Goal: Feedback & Contribution: Contribute content

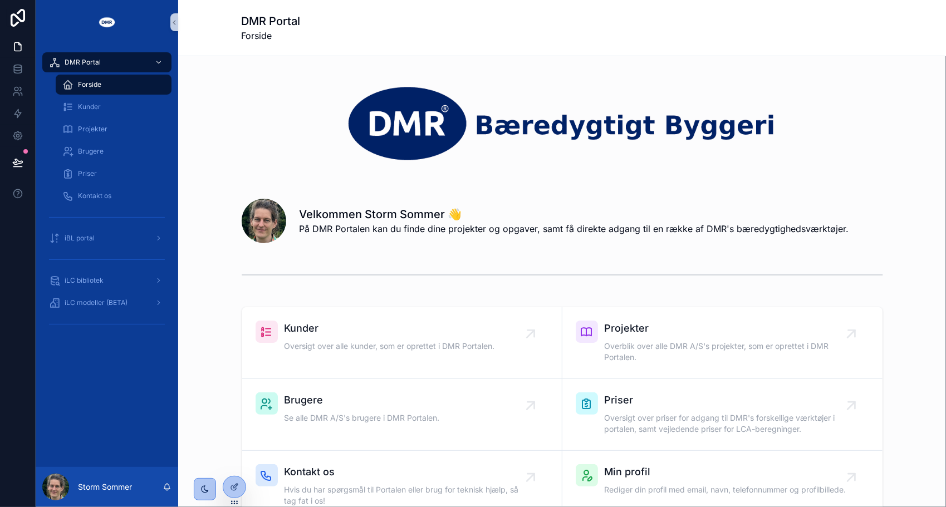
click at [274, 140] on img "scrollable content" at bounding box center [562, 123] width 641 height 80
click at [77, 283] on span "iLC bibliotek" at bounding box center [84, 280] width 39 height 9
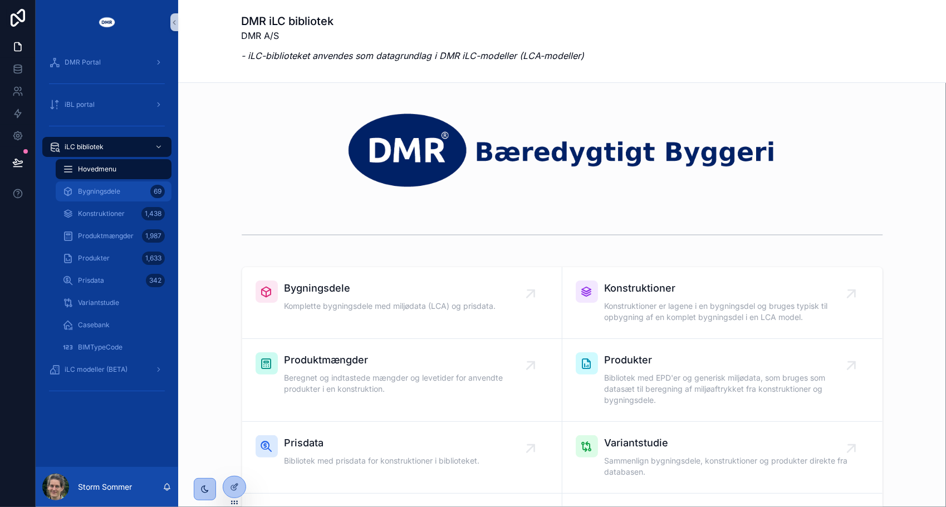
click at [103, 192] on span "Bygningsdele" at bounding box center [99, 191] width 42 height 9
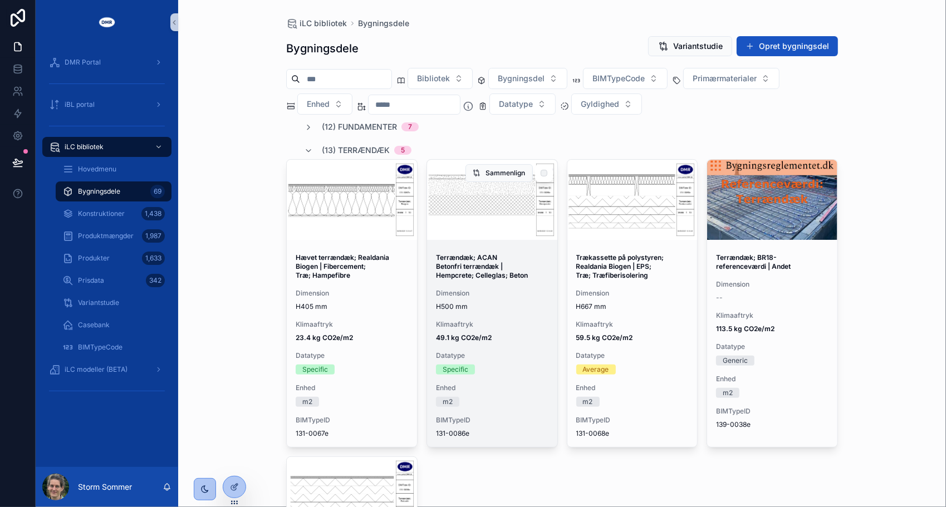
scroll to position [56, 0]
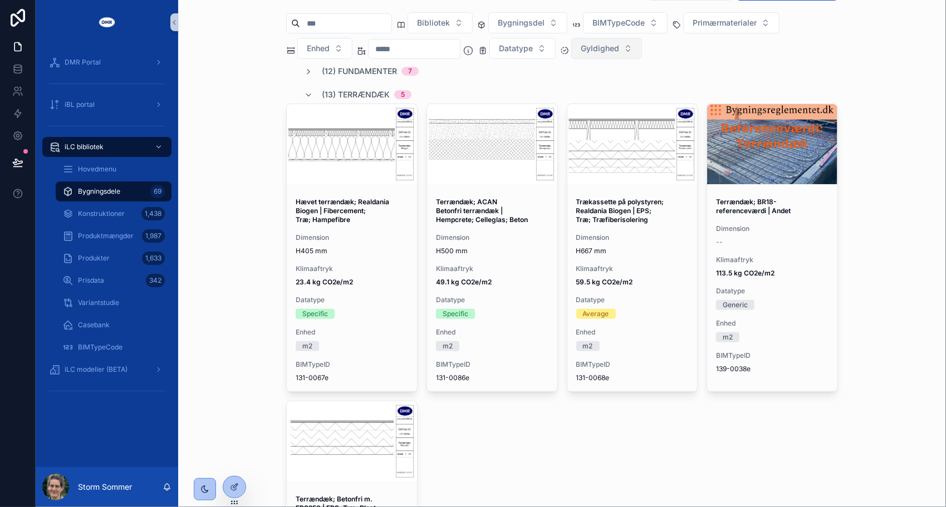
click at [642, 52] on button "Gyldighed" at bounding box center [606, 48] width 71 height 21
click at [602, 142] on div "Udløbet EPD" at bounding box center [626, 147] width 134 height 18
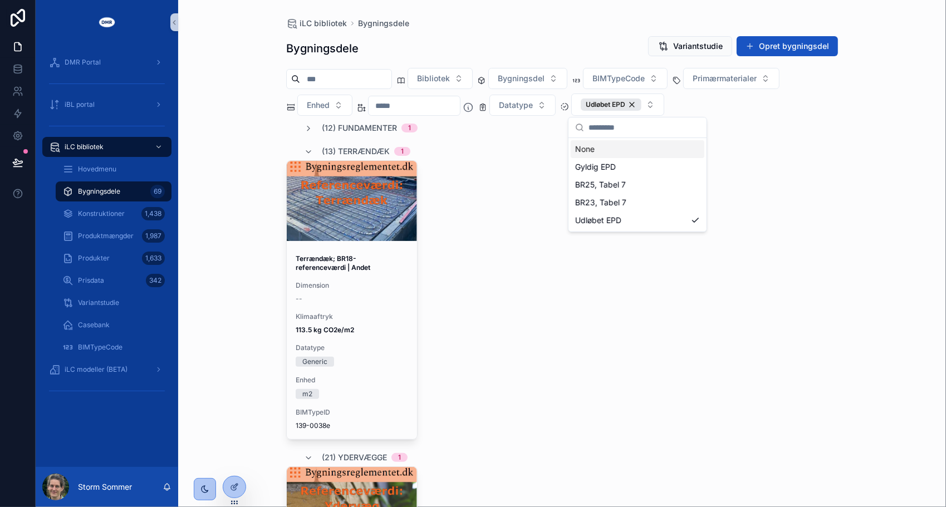
click at [876, 86] on div "iLC bibliotek Bygningsdele Bygningsdele Variantstudie Opret bygningsdel Bibliot…" at bounding box center [562, 253] width 768 height 507
click at [310, 128] on div "(12) Fundamenter 1" at bounding box center [361, 128] width 114 height 11
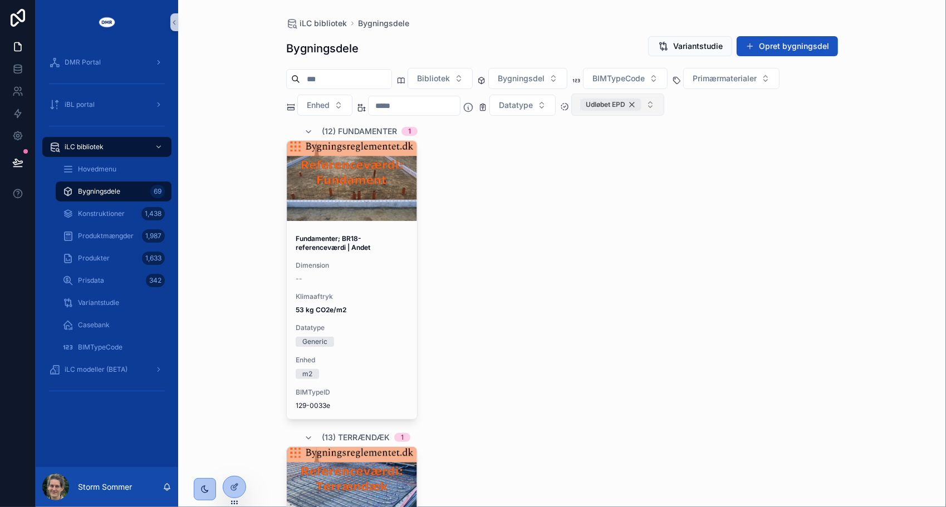
click at [641, 103] on div "Udløbet EPD" at bounding box center [611, 105] width 61 height 12
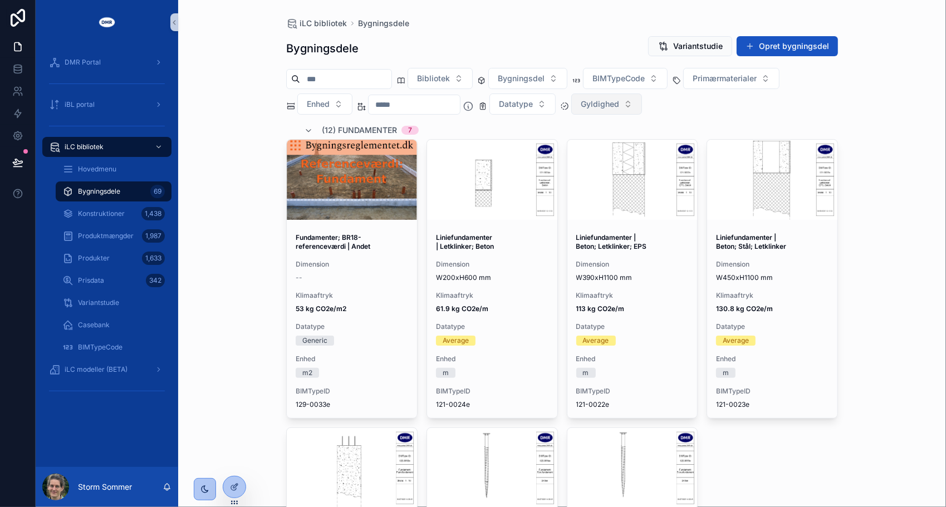
click at [642, 104] on button "Gyldighed" at bounding box center [606, 104] width 71 height 21
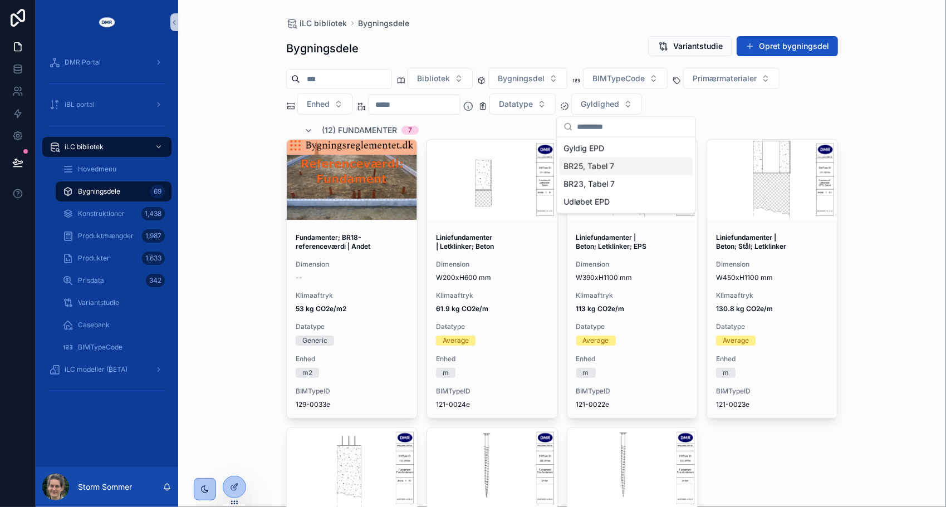
click at [610, 167] on div "BR25, Tabel 7" at bounding box center [626, 167] width 134 height 18
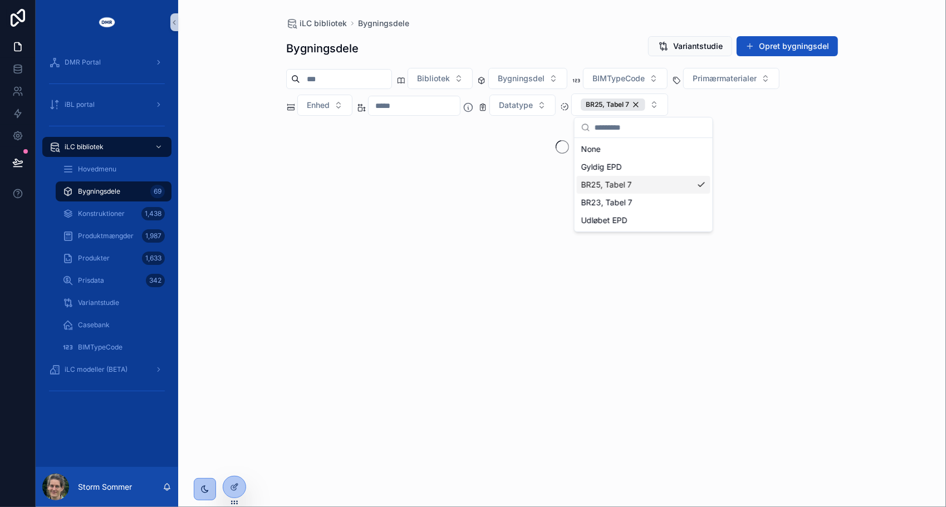
click at [702, 188] on div "BR25, Tabel 7" at bounding box center [644, 185] width 134 height 18
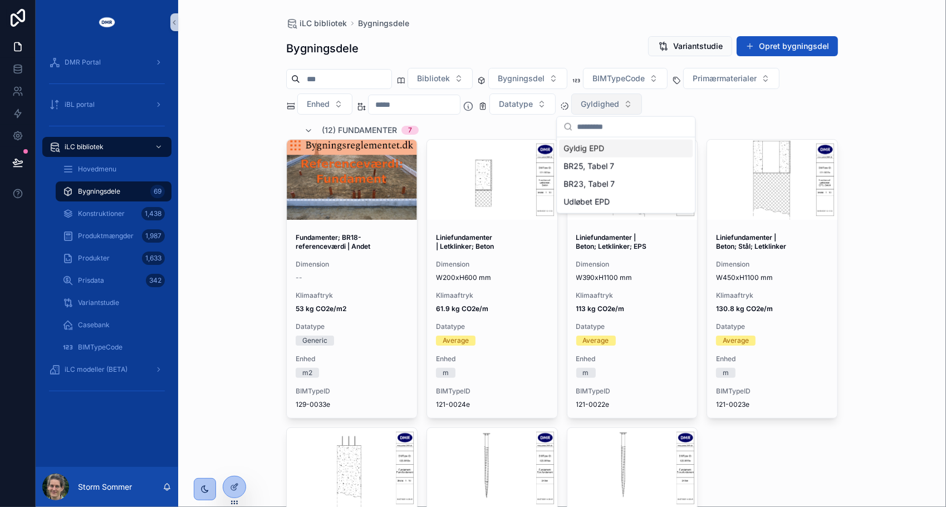
click at [642, 102] on button "Gyldighed" at bounding box center [606, 104] width 71 height 21
click at [642, 96] on button "Gyldighed" at bounding box center [606, 104] width 71 height 21
click at [638, 182] on div "BR23, Tabel 7" at bounding box center [626, 184] width 134 height 18
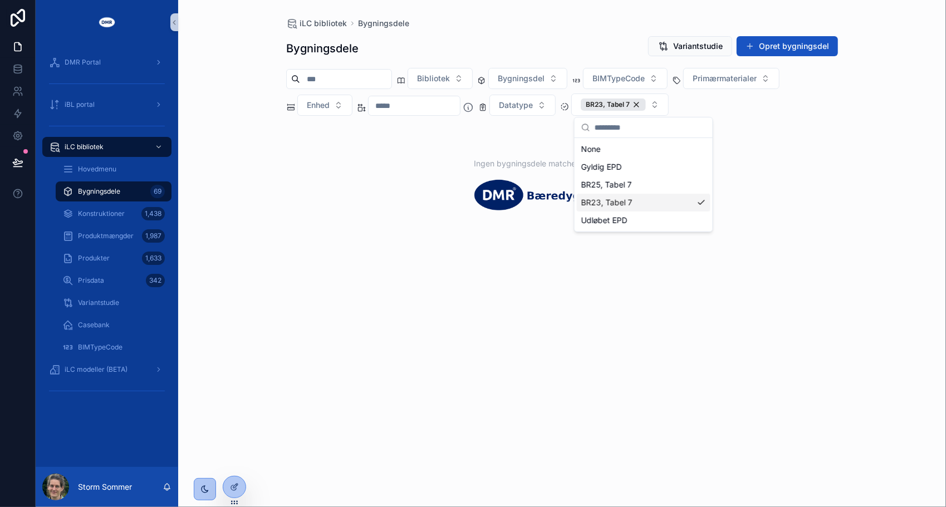
click at [703, 204] on div "BR23, Tabel 7" at bounding box center [644, 203] width 134 height 18
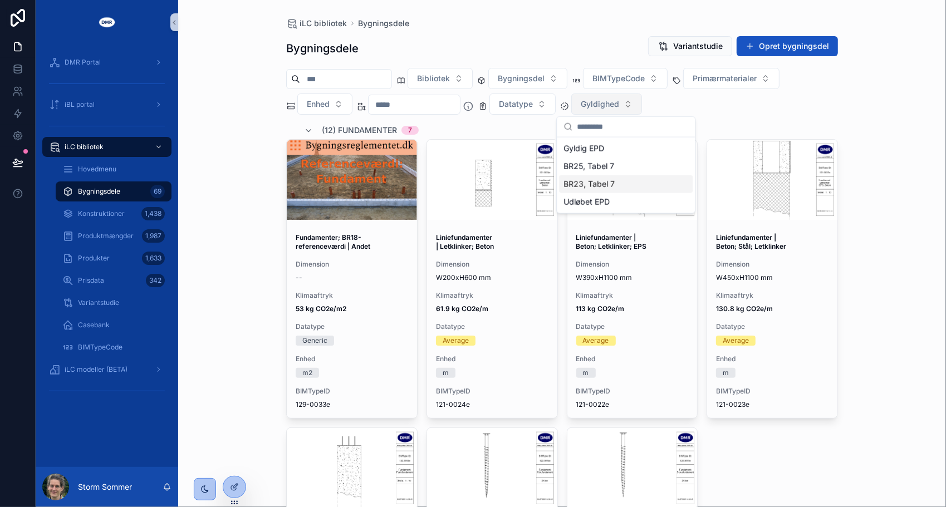
click at [642, 104] on button "Gyldighed" at bounding box center [606, 104] width 71 height 21
click at [642, 105] on button "Gyldighed" at bounding box center [606, 104] width 71 height 21
click at [643, 163] on div "BR25, Tabel 7" at bounding box center [626, 167] width 134 height 18
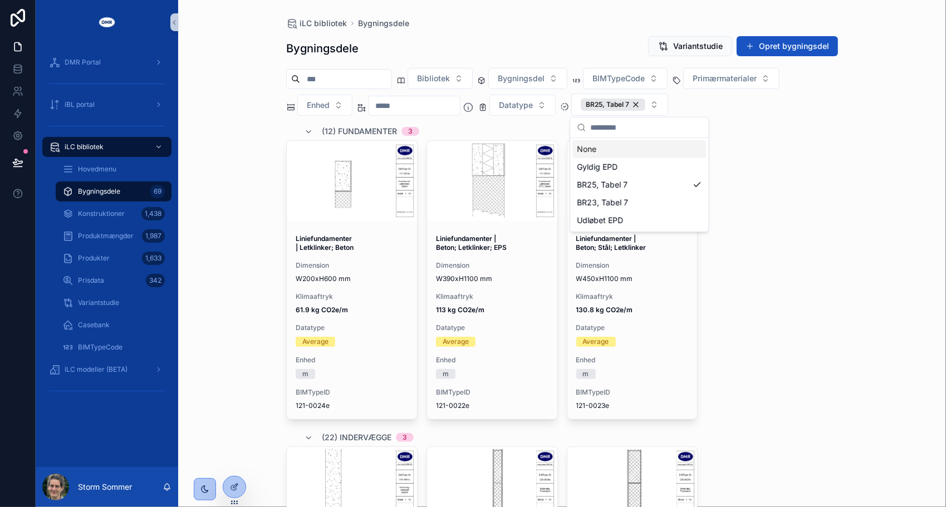
click at [830, 223] on div "Liniefundamenter | Letklinker; Beton Dimension W200xH600 mm Klimaaftryk 61.9 kg…" at bounding box center [562, 280] width 552 height 280
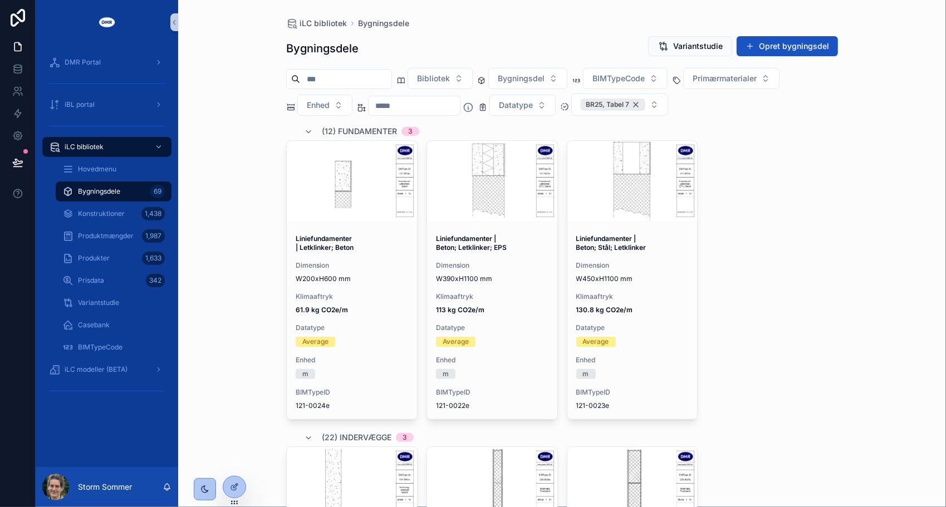
click at [645, 102] on div "BR25, Tabel 7" at bounding box center [613, 105] width 65 height 12
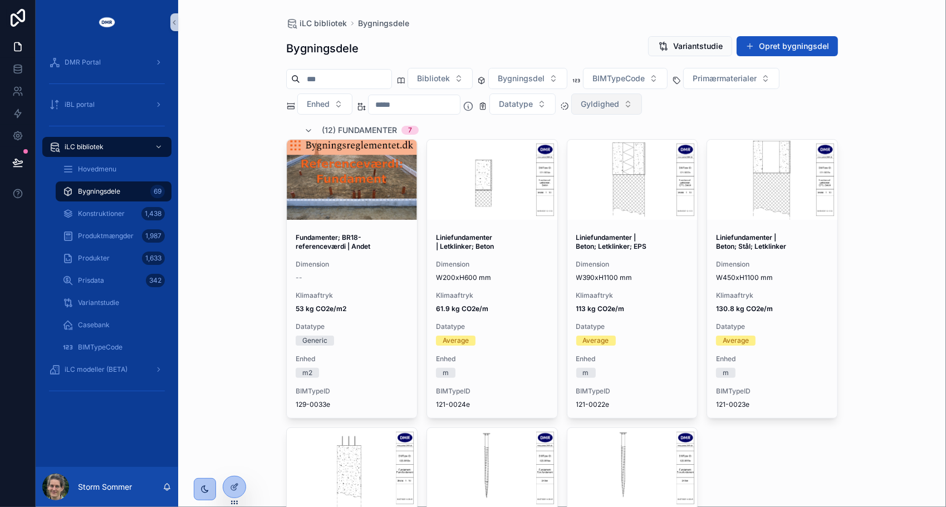
click at [642, 101] on button "Gyldighed" at bounding box center [606, 104] width 71 height 21
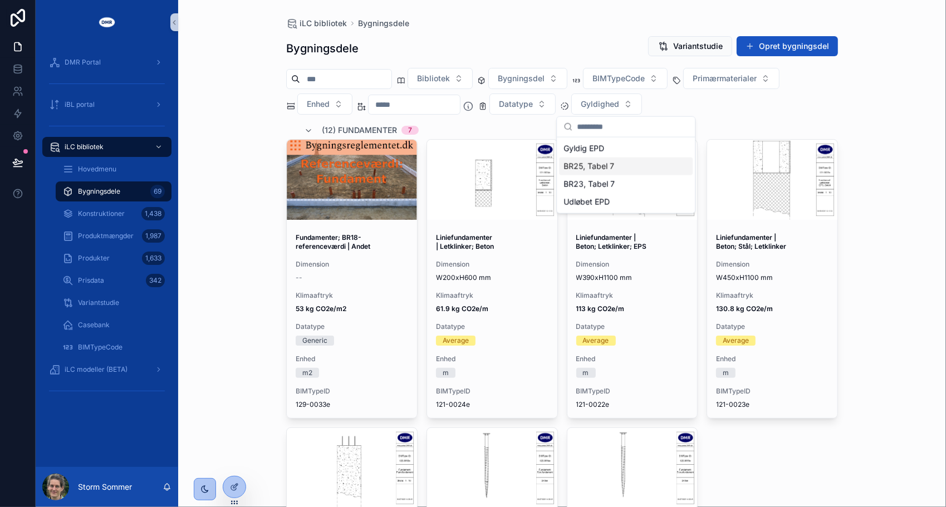
click at [644, 159] on div "BR25, Tabel 7" at bounding box center [626, 167] width 134 height 18
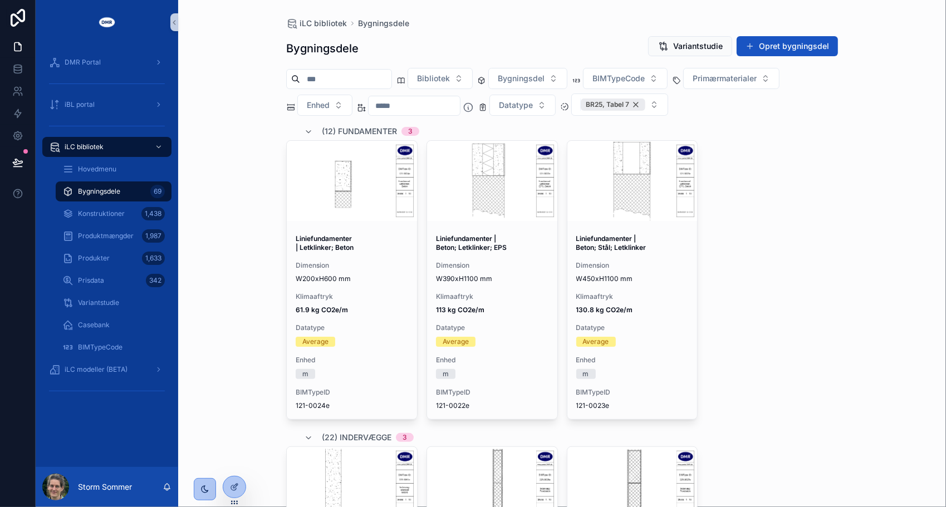
click at [645, 103] on div "BR25, Tabel 7" at bounding box center [613, 105] width 65 height 12
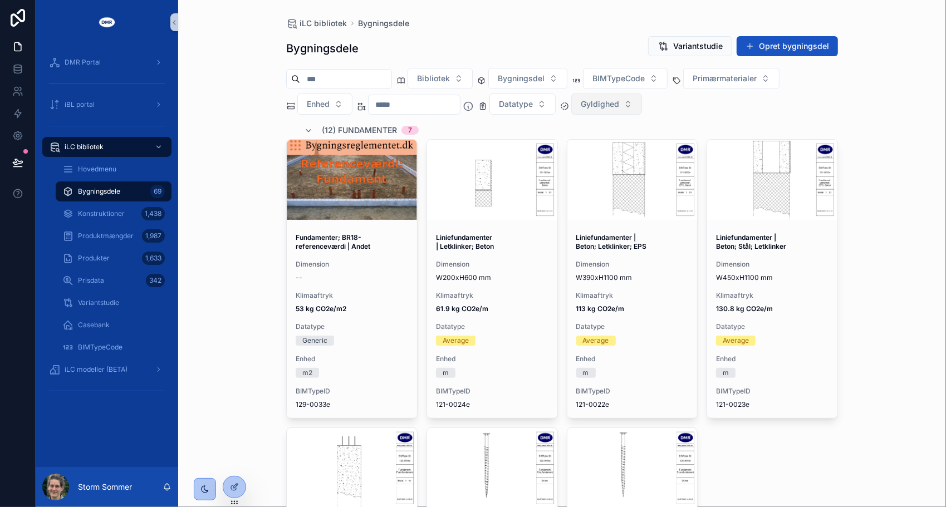
click at [642, 101] on button "Gyldighed" at bounding box center [606, 104] width 71 height 21
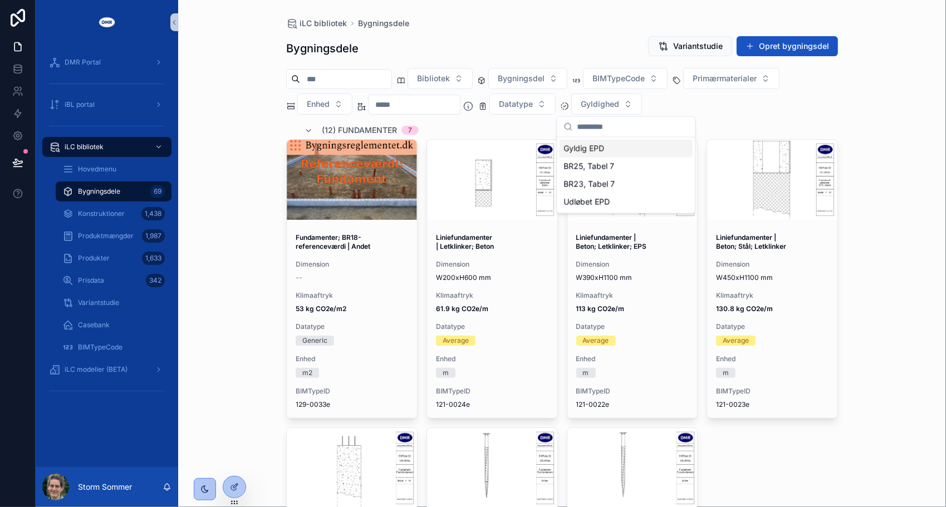
click at [638, 151] on div "Gyldig EPD" at bounding box center [626, 149] width 134 height 18
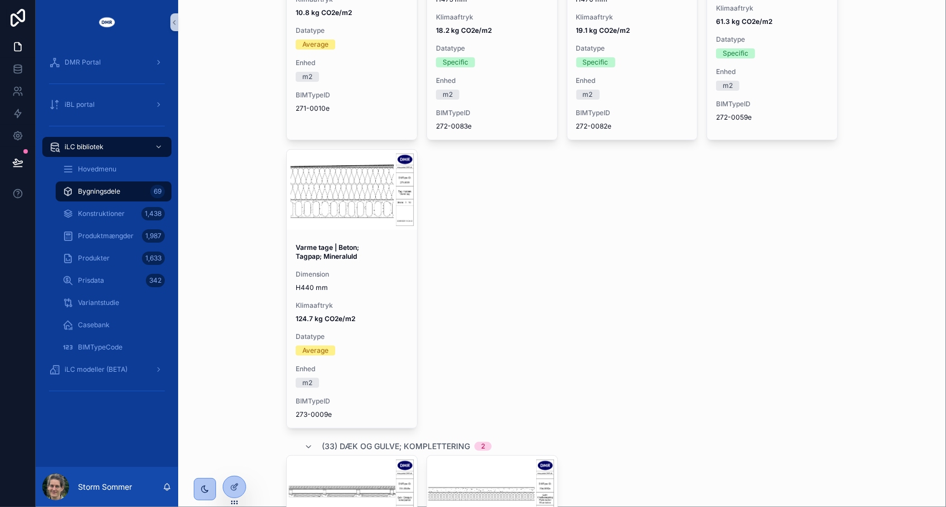
scroll to position [3063, 0]
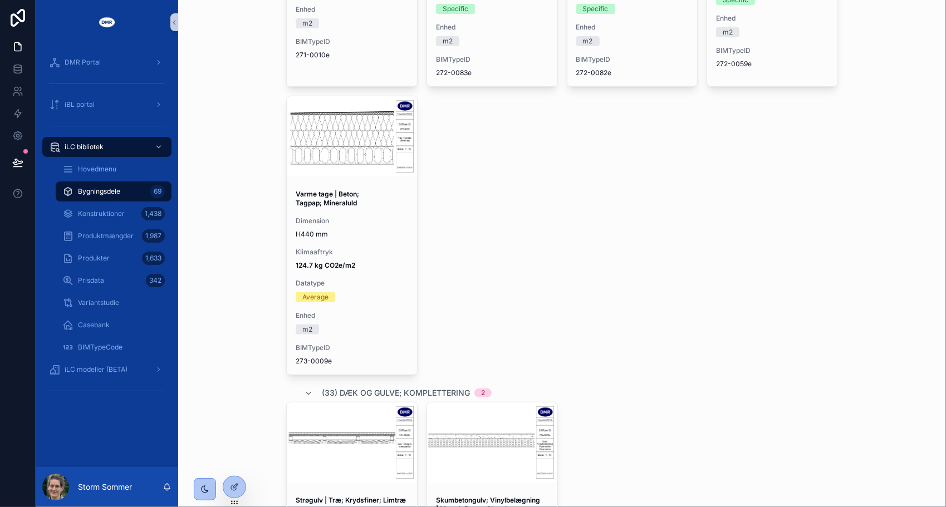
click at [532, 200] on div "Gitterspær | Mineraluld; Træ Dimension W45xH520 mm Klimaaftryk 10.8 kg CO2e/m2 …" at bounding box center [562, 86] width 552 height 577
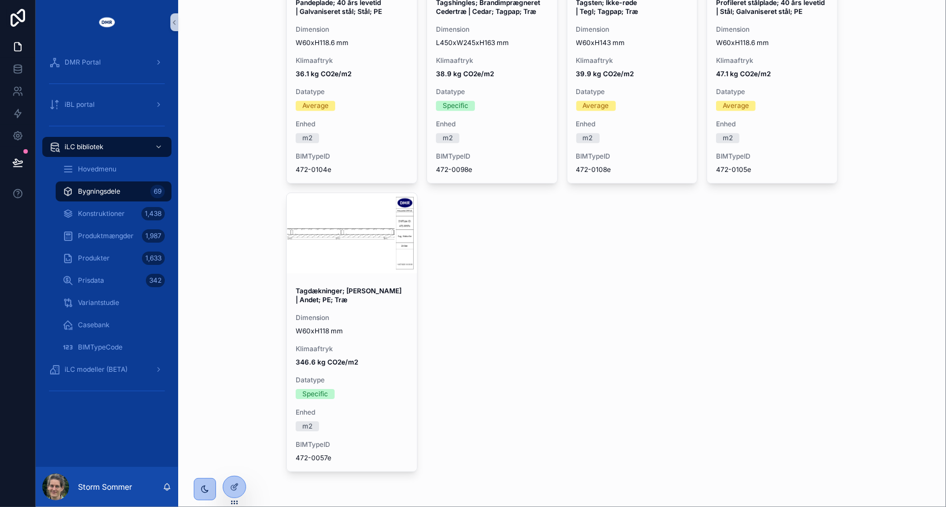
scroll to position [5039, 0]
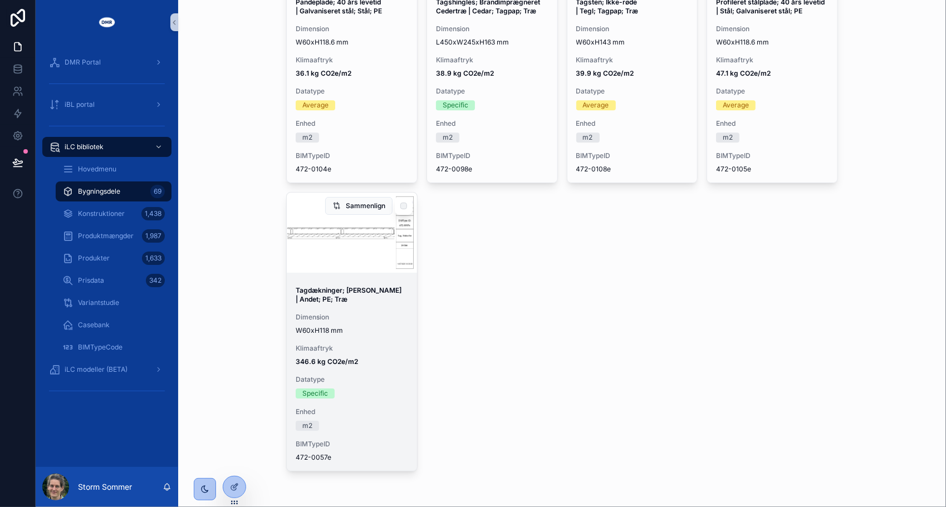
click at [391, 361] on span "346.6 kg CO2e/m2" at bounding box center [352, 361] width 112 height 9
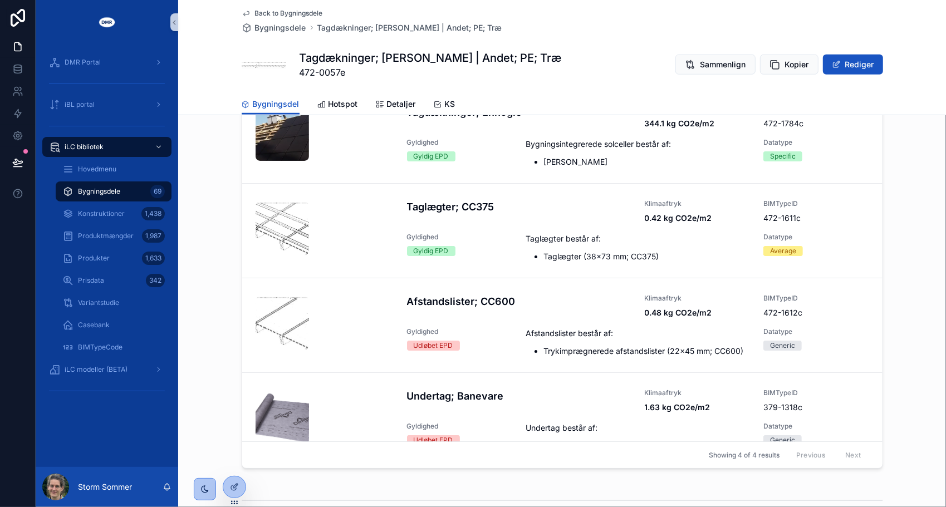
click at [95, 189] on span "Bygningsdele" at bounding box center [99, 191] width 42 height 9
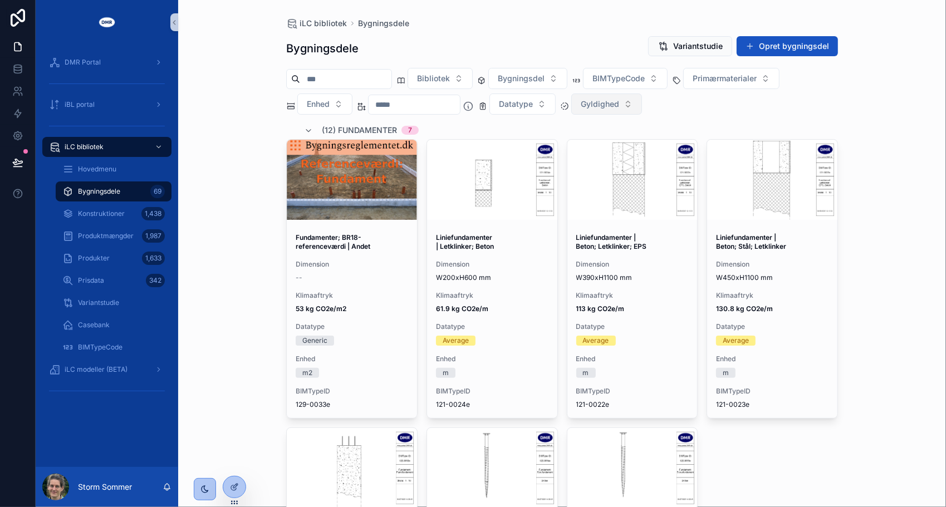
click at [641, 106] on button "Gyldighed" at bounding box center [606, 104] width 71 height 21
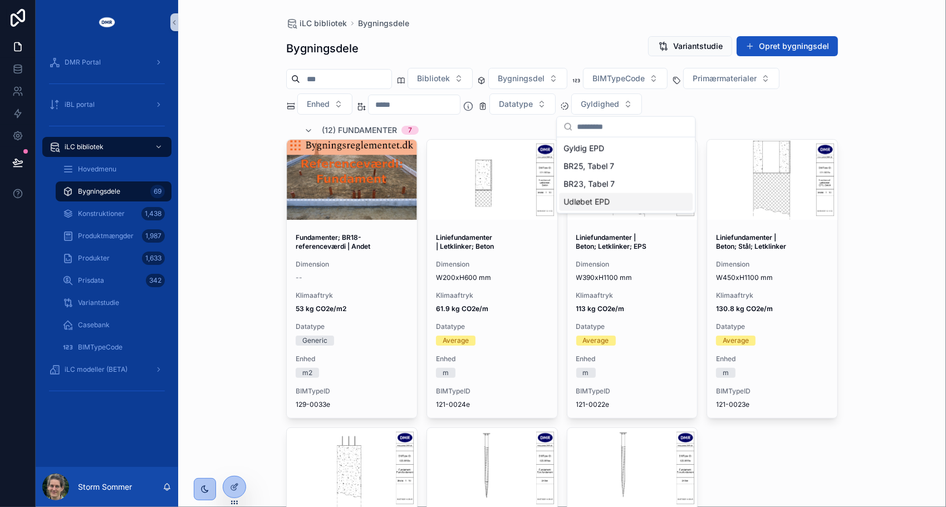
click at [606, 197] on div "Udløbet EPD" at bounding box center [626, 202] width 134 height 18
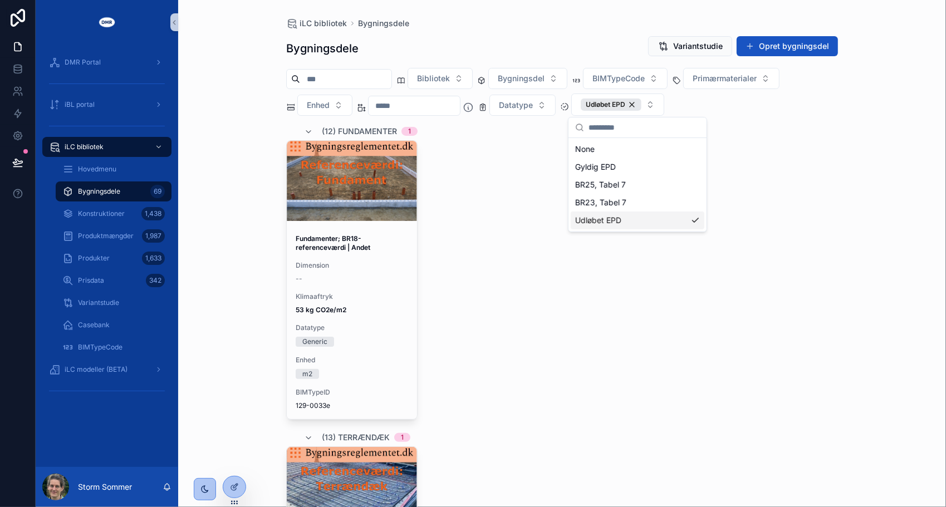
click at [519, 228] on div "Fundamenter; BR18-referenceværdi | Andet Dimension -- Klimaaftryk 53 kg CO2e/m2…" at bounding box center [562, 280] width 552 height 280
click at [556, 109] on button "Datatype" at bounding box center [522, 105] width 66 height 21
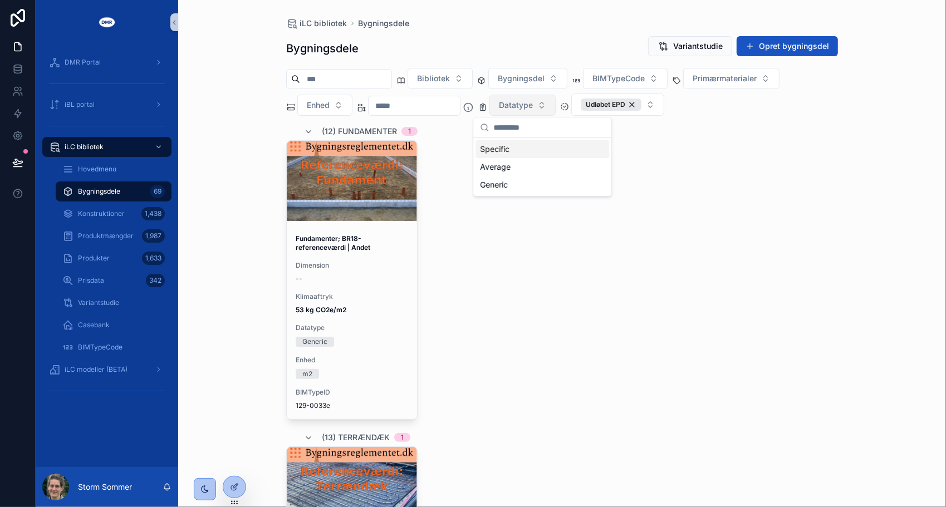
click at [556, 109] on button "Datatype" at bounding box center [522, 105] width 66 height 21
click at [641, 102] on div "Udløbet EPD" at bounding box center [611, 105] width 61 height 12
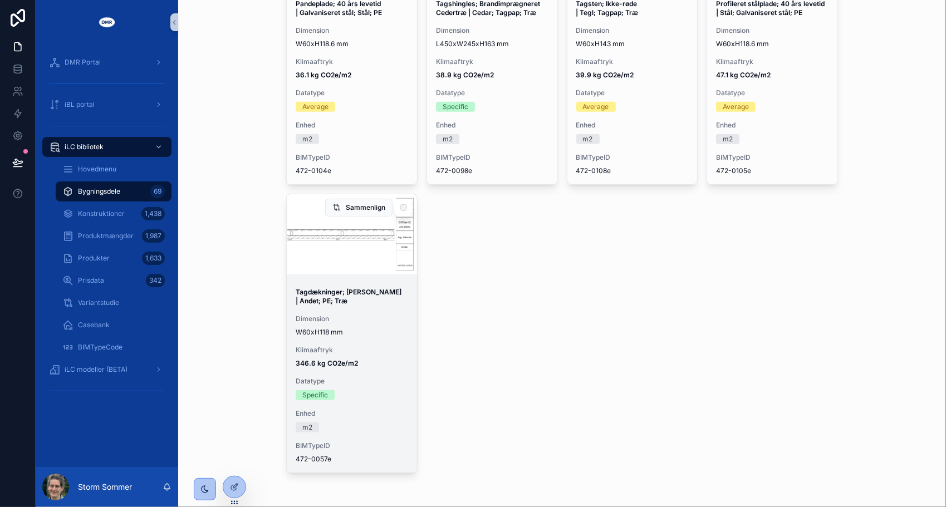
scroll to position [6209, 0]
click at [364, 376] on span "Datatype" at bounding box center [352, 380] width 112 height 9
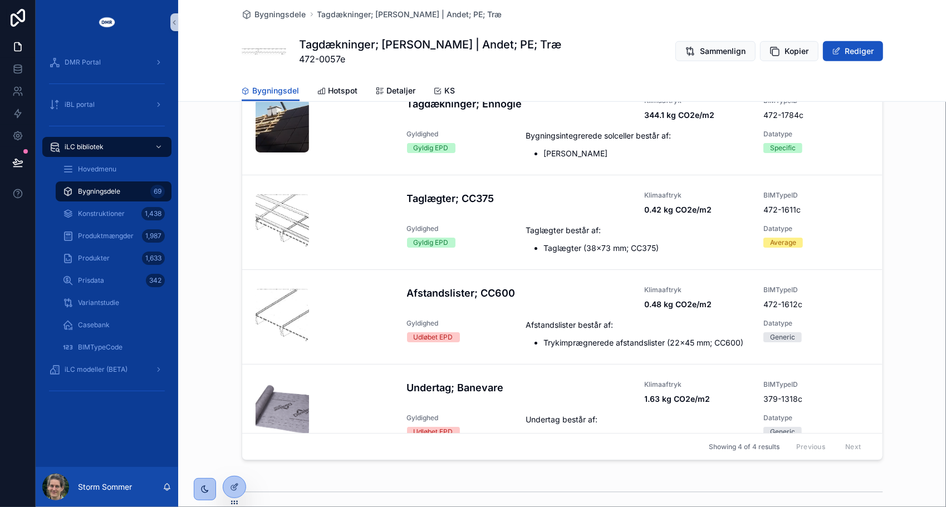
click at [194, 282] on div "Opbygning Konstruktioner Tilføj konstruktion Tagdækninger; Ennogie Klimaaftryk …" at bounding box center [562, 252] width 768 height 425
click at [289, 19] on span "Bygningsdele" at bounding box center [280, 14] width 51 height 11
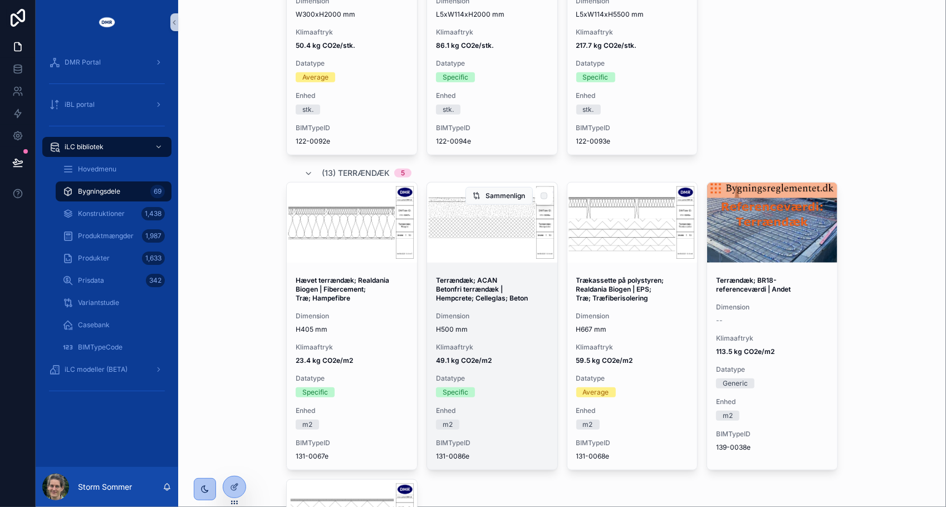
click at [489, 258] on div "scrollable content" at bounding box center [492, 223] width 130 height 80
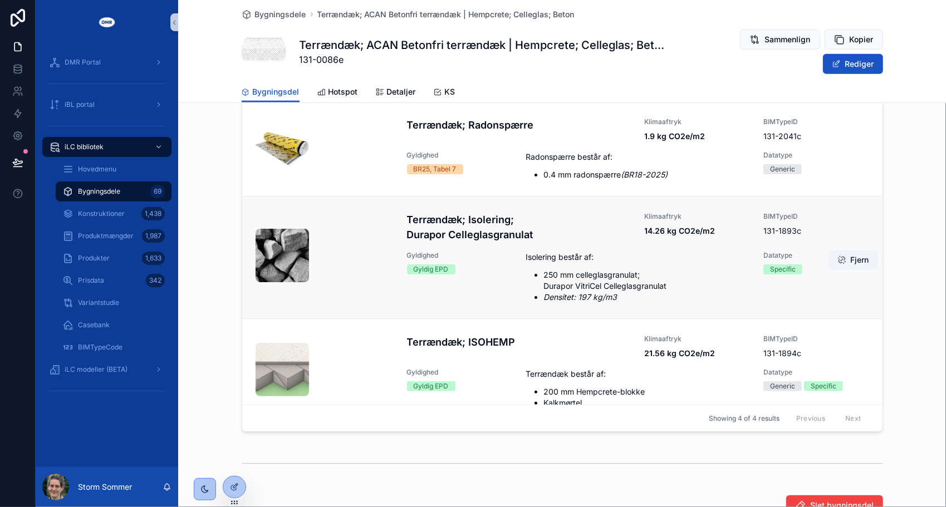
scroll to position [74, 0]
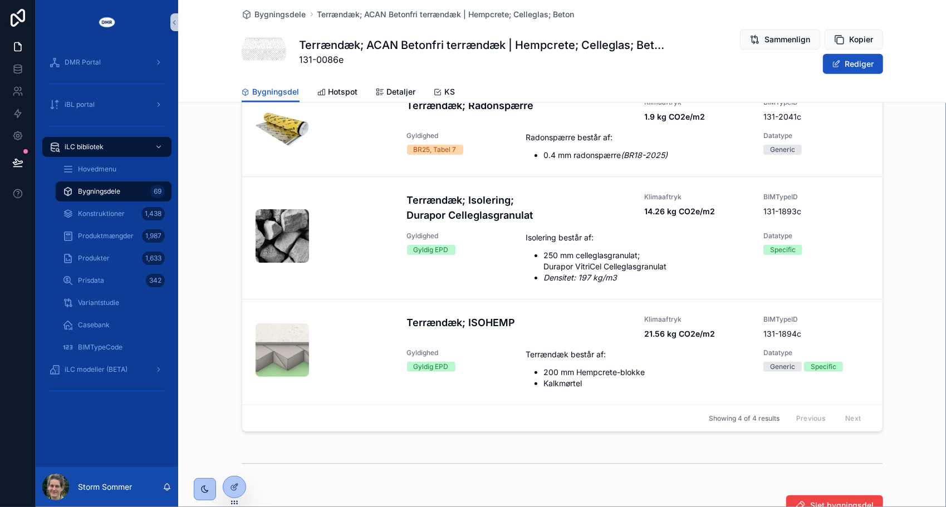
click at [213, 293] on div "Opbygning Konstruktioner Tilføj konstruktion Renselag; C20/25 SCC Klimaaftryk 1…" at bounding box center [562, 224] width 768 height 425
click at [287, 16] on span "Bygningsdele" at bounding box center [280, 14] width 51 height 11
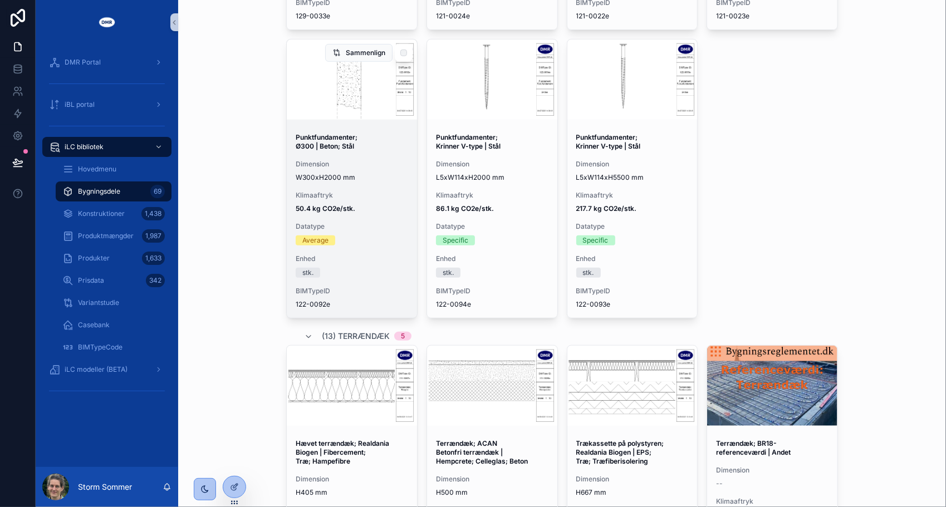
scroll to position [390, 0]
click at [351, 157] on div "Punktfundamenter; Ø300 | Beton; Stål Dimension W300xH2000 mm Klimaaftryk 50.4 k…" at bounding box center [352, 220] width 130 height 194
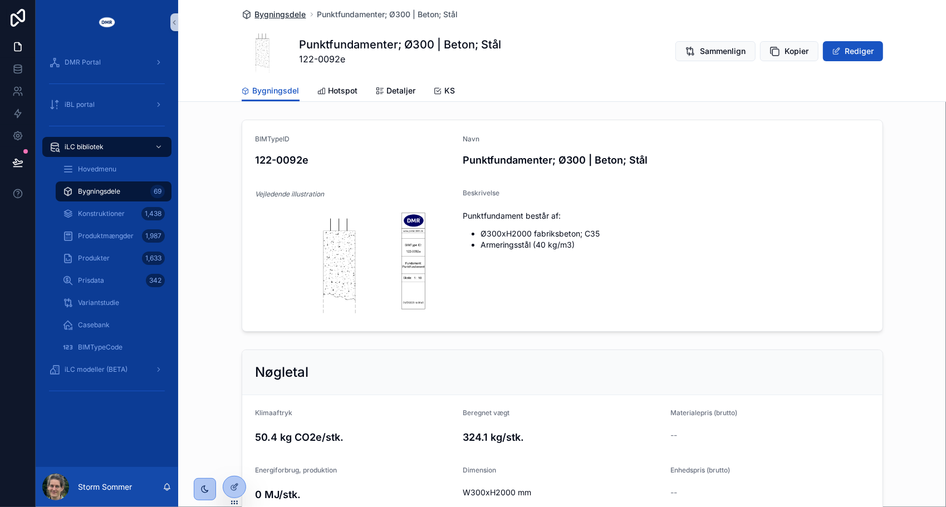
click at [266, 16] on span "Bygningsdele" at bounding box center [280, 14] width 51 height 11
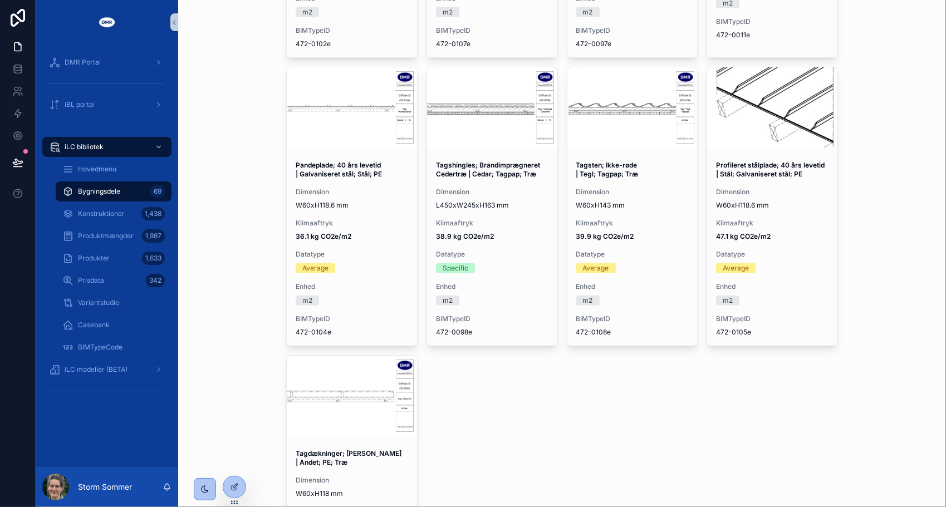
scroll to position [6041, 0]
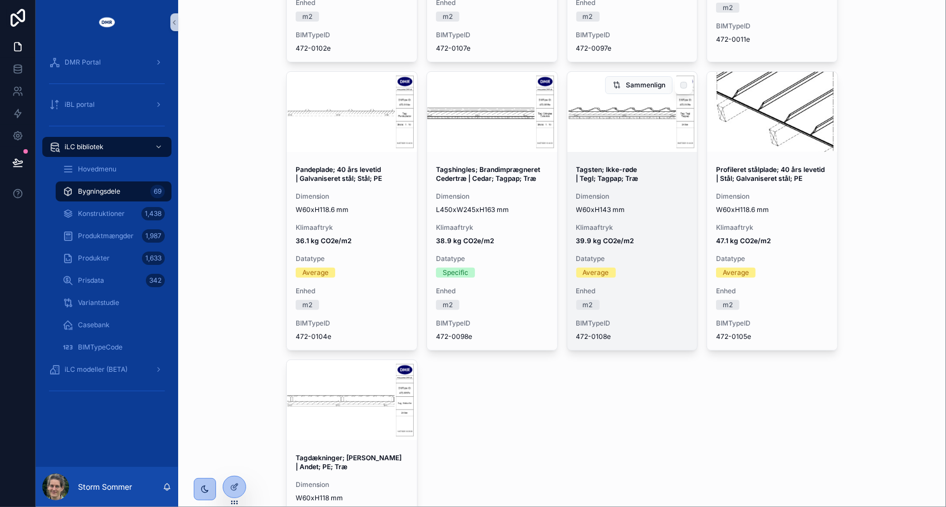
click at [615, 203] on div "Dimension W60xH143 mm" at bounding box center [632, 203] width 112 height 22
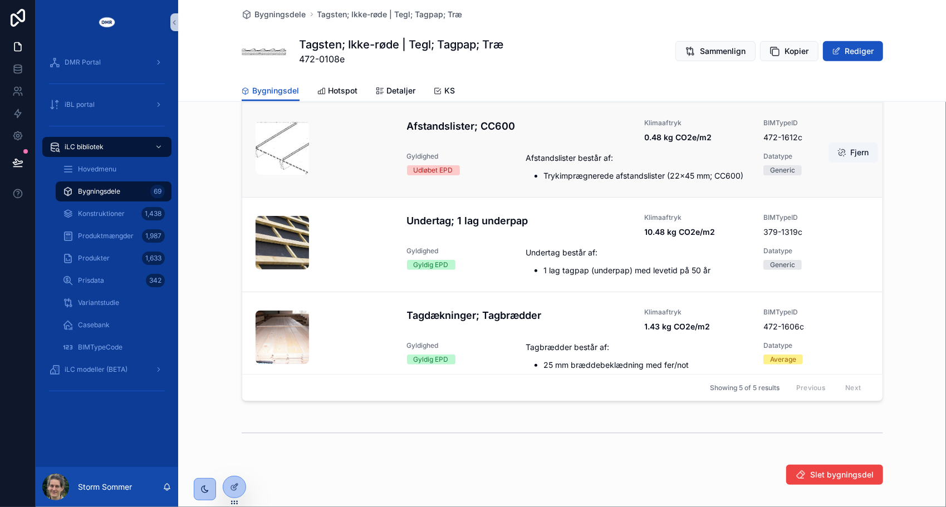
scroll to position [119, 0]
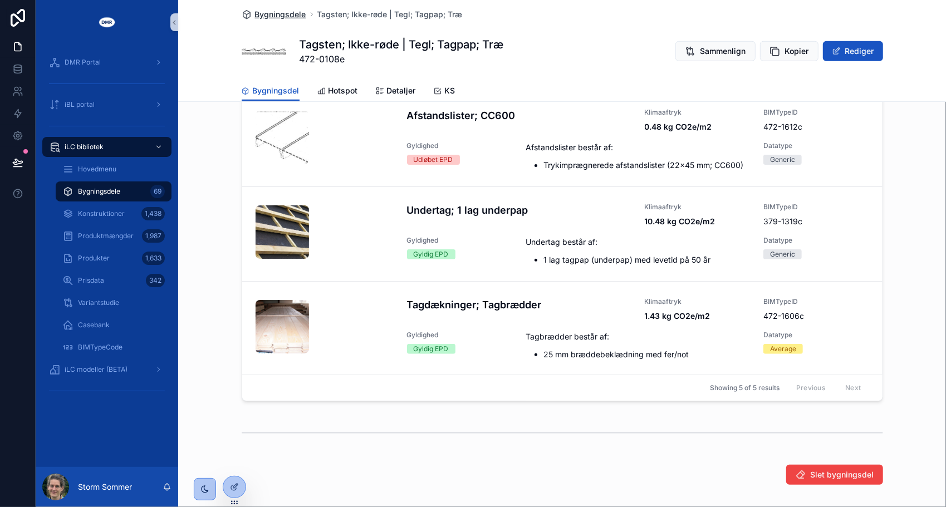
click at [264, 14] on span "Bygningsdele" at bounding box center [280, 14] width 51 height 11
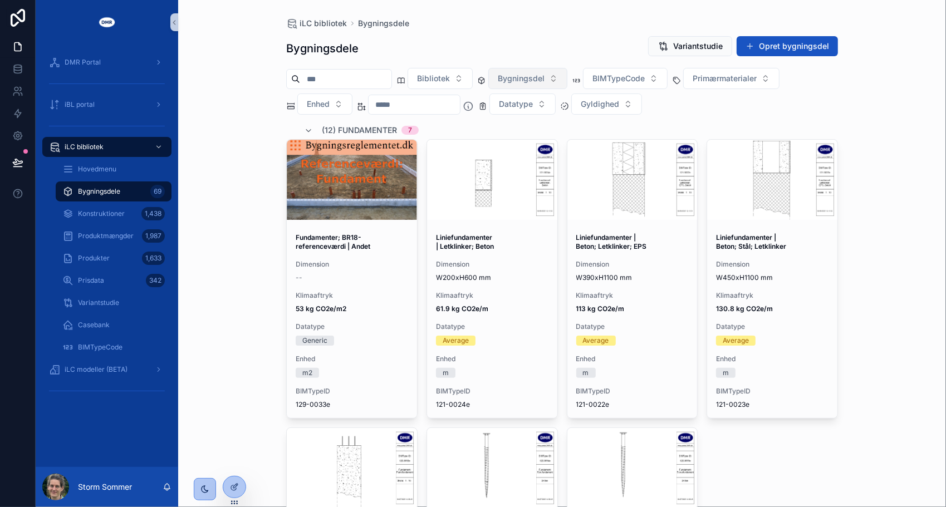
click at [545, 81] on span "Bygningsdel" at bounding box center [521, 78] width 47 height 11
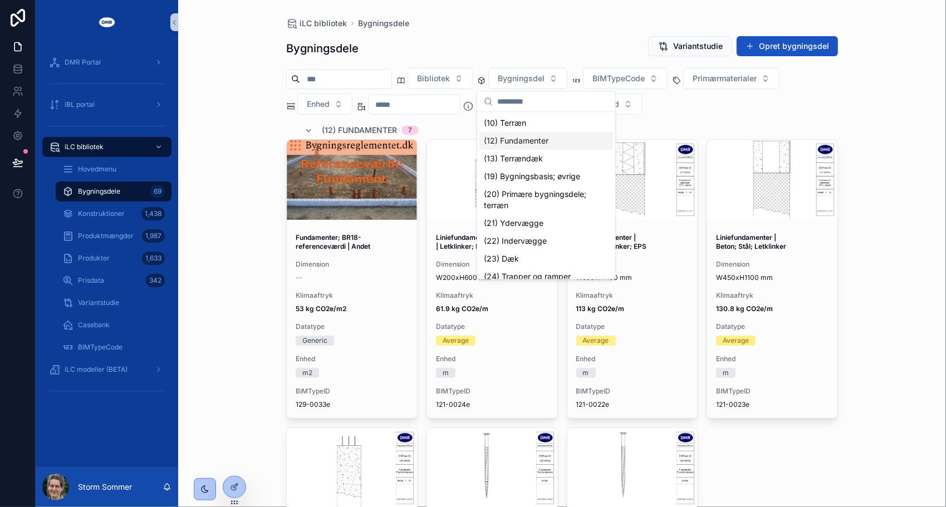
click at [531, 139] on div "(12) Fundamenter" at bounding box center [546, 141] width 134 height 18
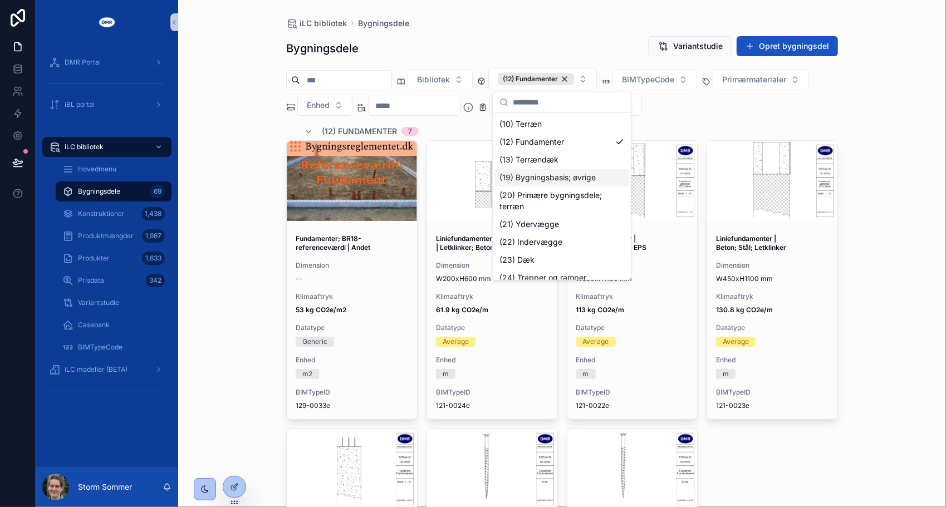
click at [737, 135] on div "(12) Fundamenter 7" at bounding box center [562, 132] width 552 height 18
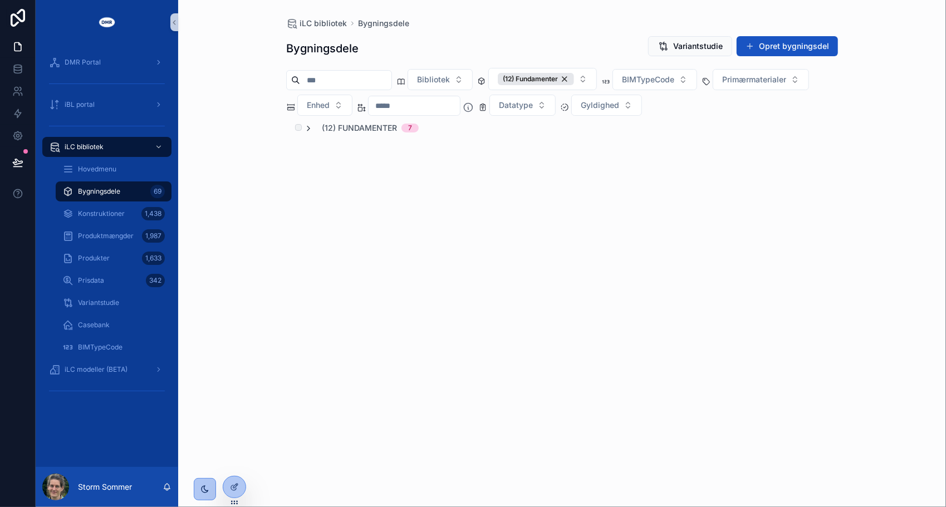
click at [311, 126] on icon "scrollable content" at bounding box center [308, 128] width 9 height 9
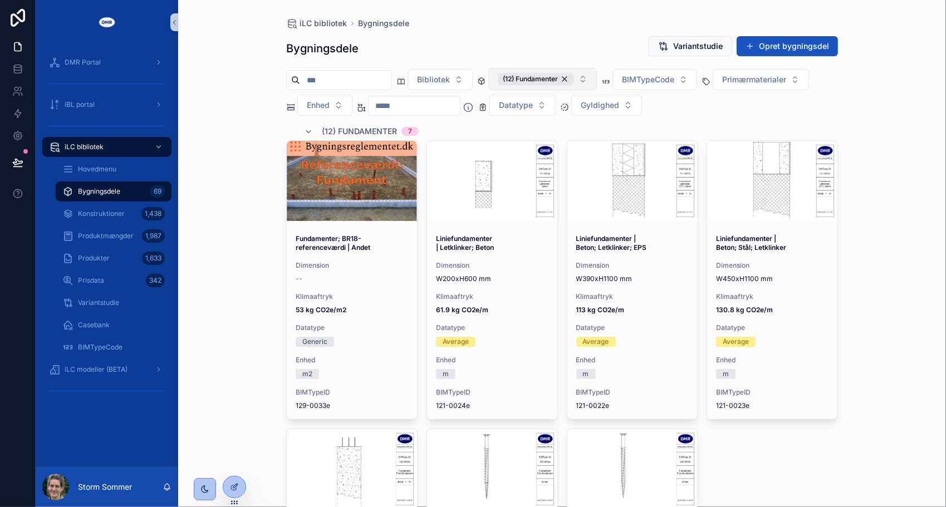
click at [587, 72] on button "(12) Fundamenter" at bounding box center [542, 79] width 109 height 22
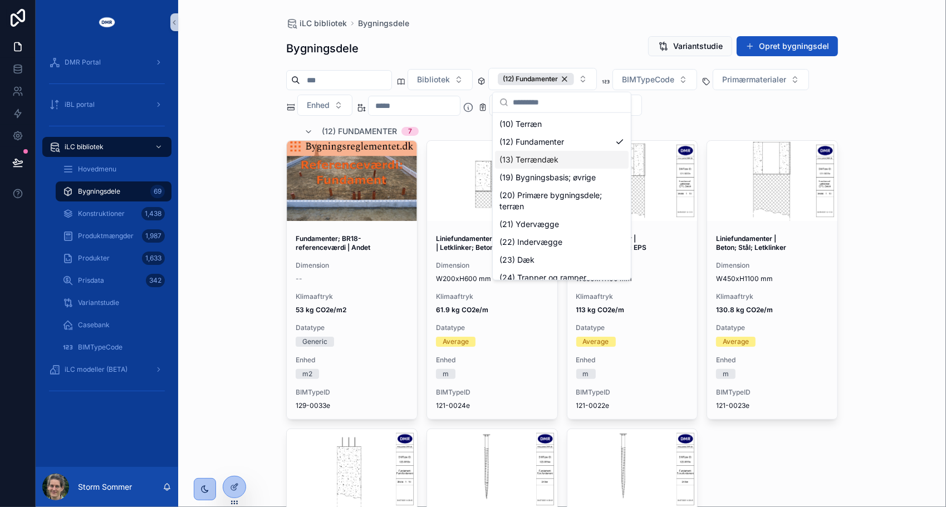
click at [556, 159] on div "(13) Terrændæk" at bounding box center [562, 160] width 134 height 18
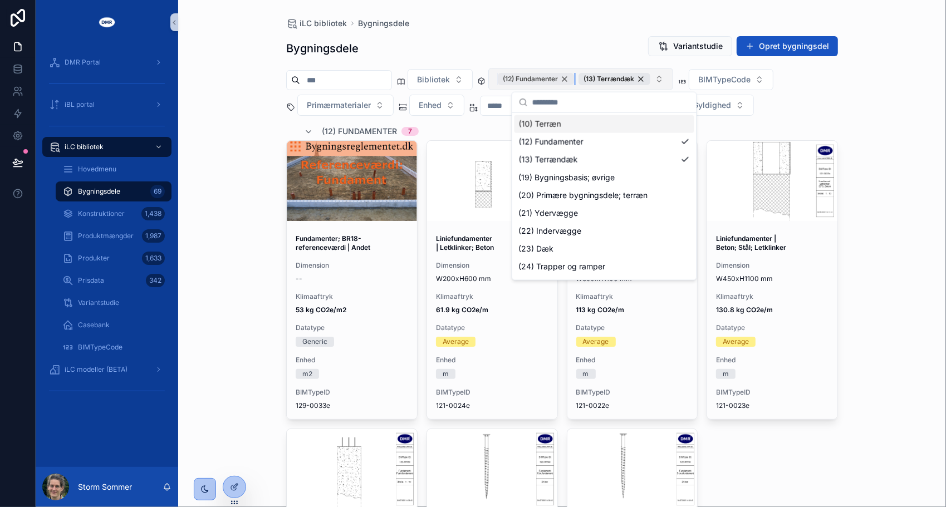
click at [574, 75] on div "(12) Fundamenter" at bounding box center [536, 79] width 76 height 12
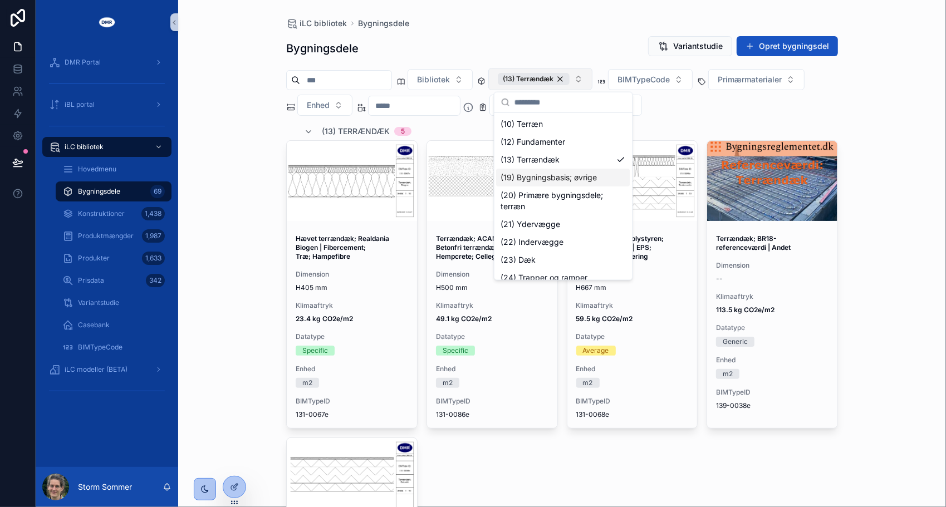
click at [219, 148] on div "iLC bibliotek Bygningsdele Bygningsdele Variantstudie Opret bygningsdel Bibliot…" at bounding box center [562, 253] width 768 height 507
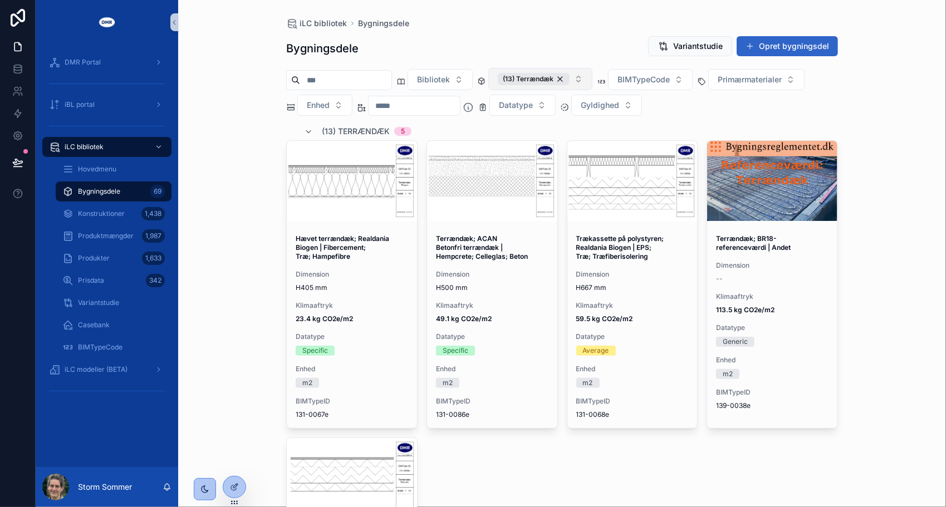
click at [770, 46] on button "Opret bygningsdel" at bounding box center [787, 46] width 101 height 20
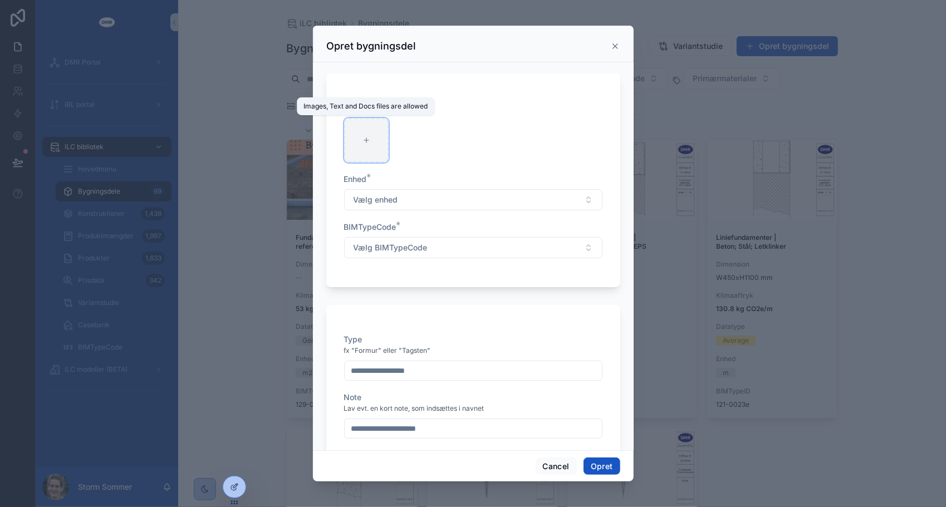
click at [347, 154] on div "scrollable content" at bounding box center [366, 140] width 45 height 45
type input "**********"
click at [368, 125] on icon "scrollable content" at bounding box center [368, 127] width 9 height 9
click at [386, 109] on div "Confirm delete?" at bounding box center [362, 106] width 89 height 13
click at [390, 107] on icon "scrollable content" at bounding box center [390, 107] width 0 height 2
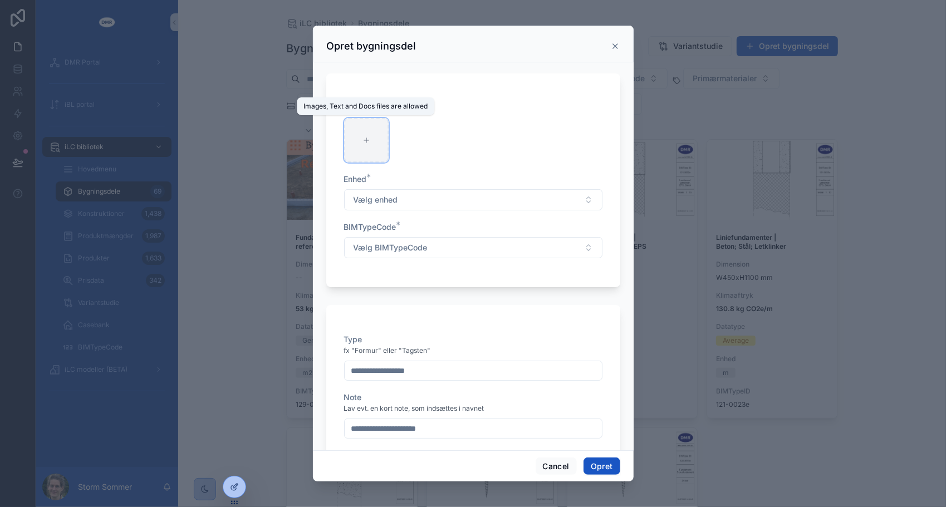
click at [370, 131] on div "scrollable content" at bounding box center [366, 140] width 45 height 45
type input "**********"
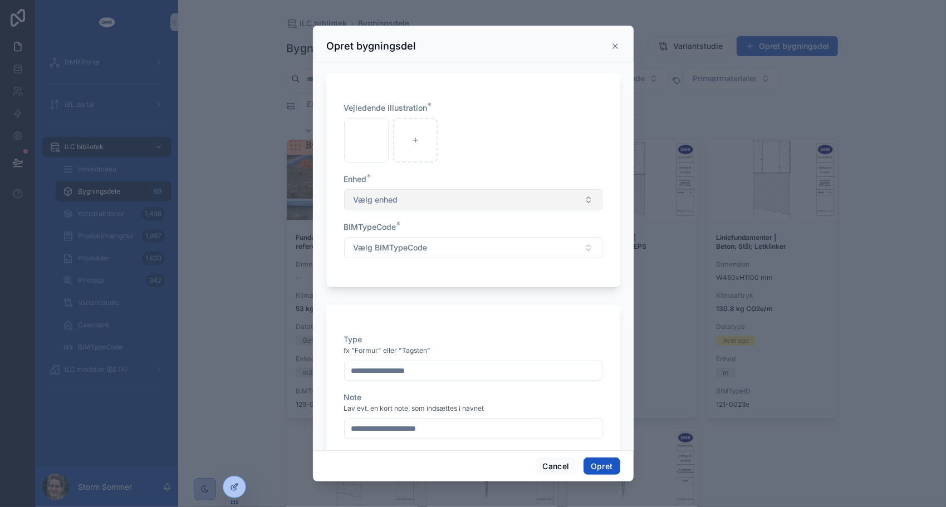
click at [446, 195] on button "Vælg enhed" at bounding box center [473, 199] width 258 height 21
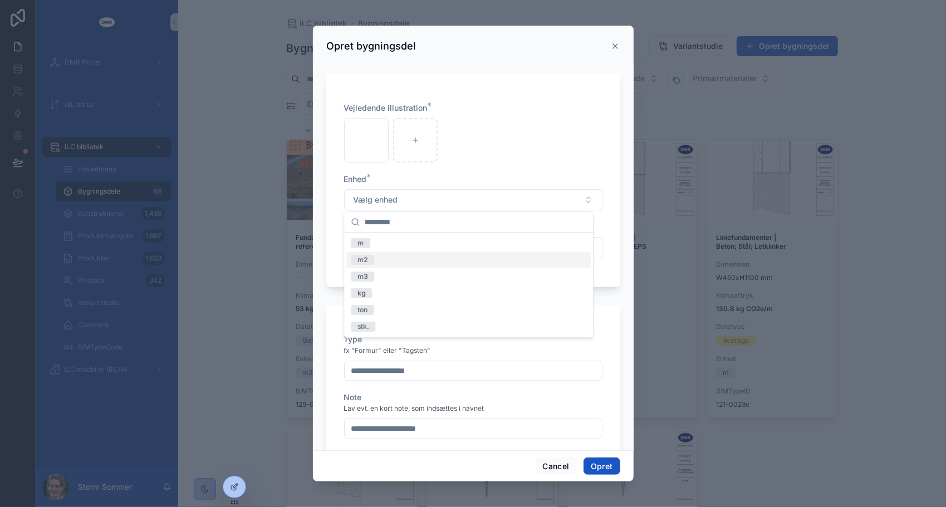
click at [414, 259] on div "m2" at bounding box center [468, 260] width 244 height 17
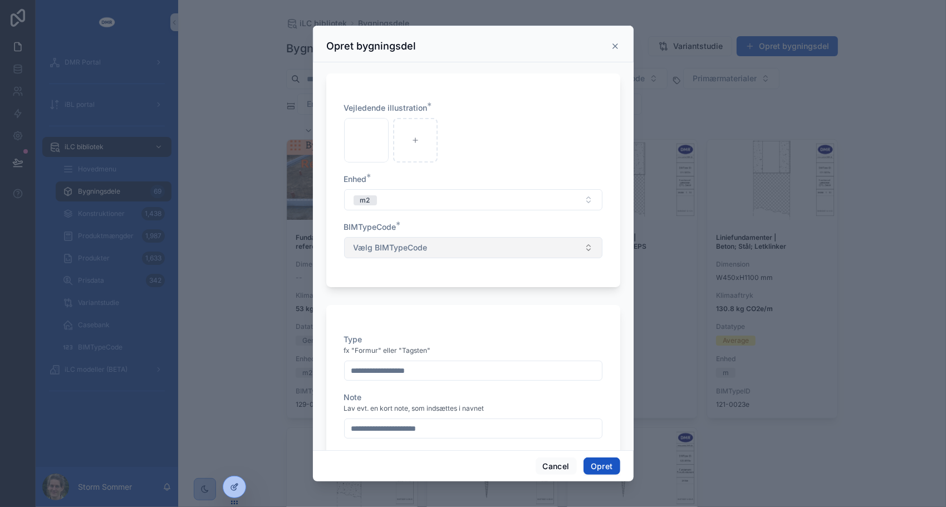
click at [420, 249] on span "Vælg BIMTypeCode" at bounding box center [391, 247] width 74 height 11
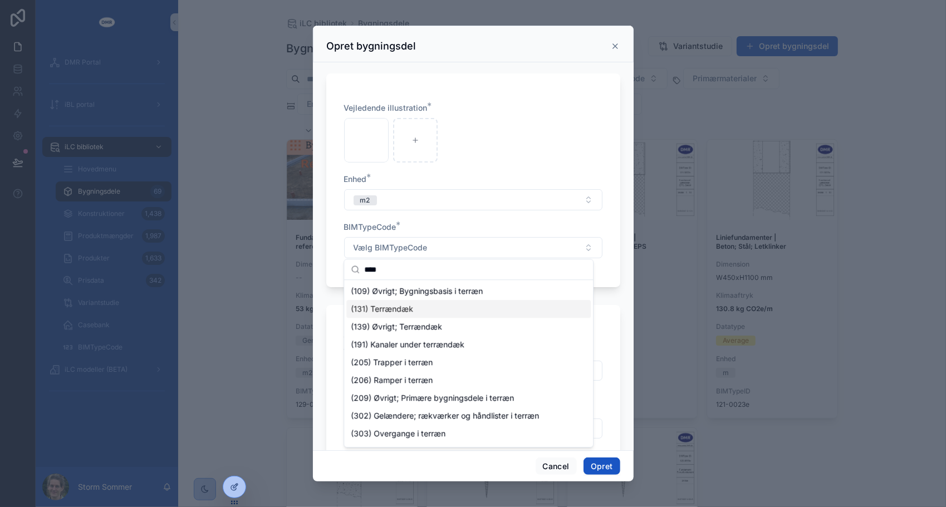
type input "****"
click at [412, 316] on div "(131) Terrændæk" at bounding box center [468, 309] width 244 height 18
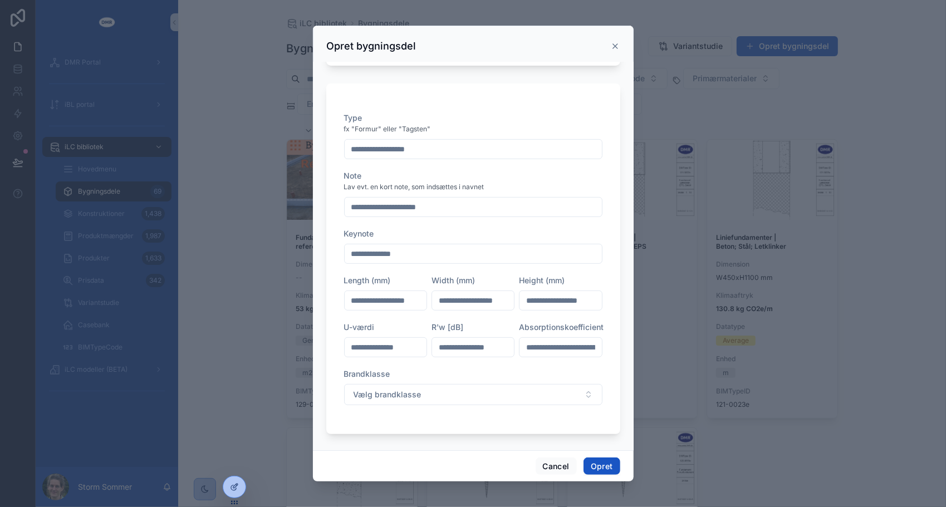
scroll to position [243, 0]
click at [596, 464] on button "Opret" at bounding box center [602, 467] width 37 height 18
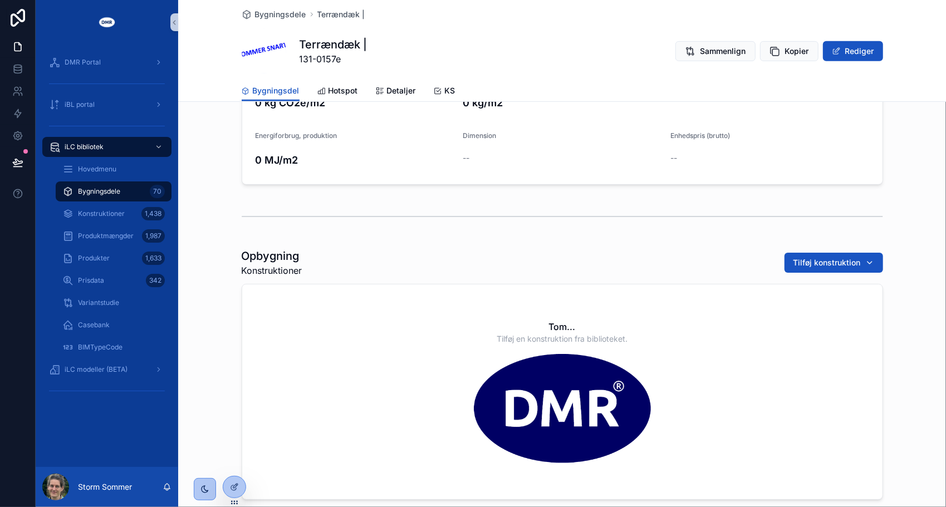
scroll to position [390, 0]
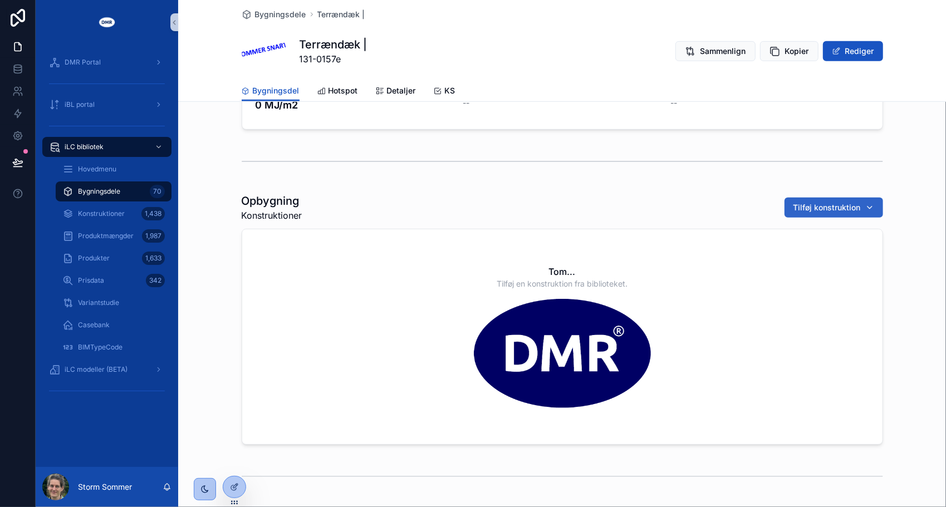
click at [817, 213] on button "Tilføj konstruktion" at bounding box center [834, 208] width 99 height 20
type input "*********"
click at [794, 247] on span "Terrændæk; Radonspærre | H0.4 mm | Plast {131-2041c}" at bounding box center [822, 251] width 111 height 11
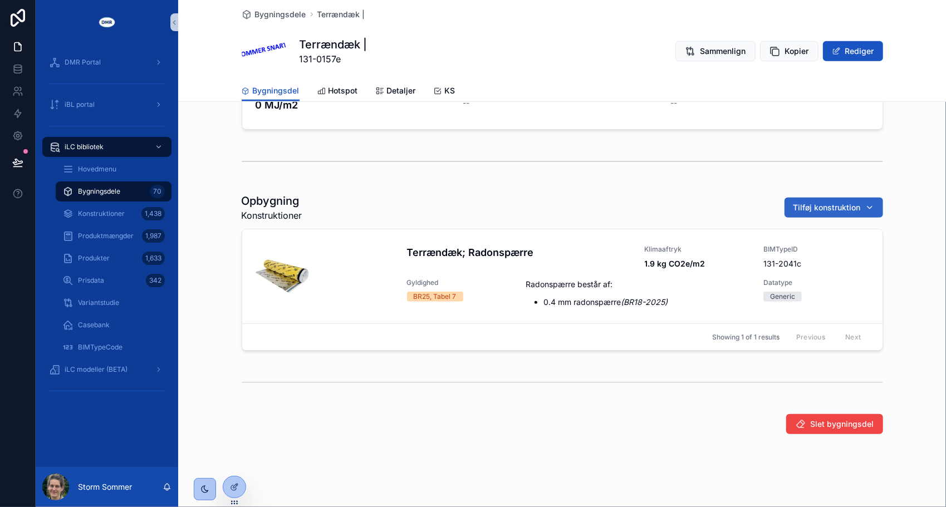
click at [839, 207] on span "Tilføj konstruktion" at bounding box center [826, 207] width 67 height 11
type input "*********"
click at [798, 251] on span "Terrændæk; C25/30 | H100 mm | Stål; Beton {131-2043c}" at bounding box center [822, 251] width 111 height 11
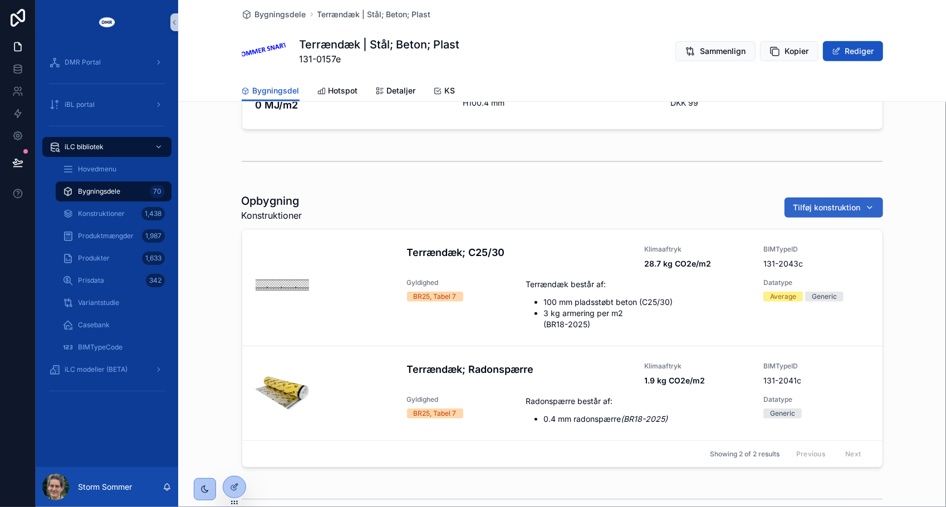
click at [840, 203] on span "Tilføj konstruktion" at bounding box center [826, 207] width 67 height 11
type input "*********"
click at [810, 251] on span "Terrændæk | H300 mm | EPS {131-2042c}" at bounding box center [822, 251] width 111 height 11
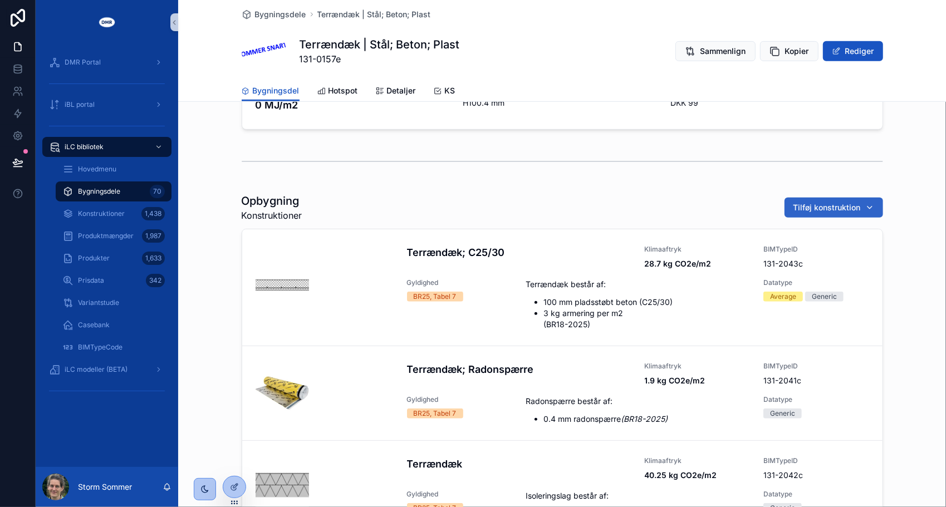
click at [824, 209] on span "Tilføj konstruktion" at bounding box center [826, 207] width 67 height 11
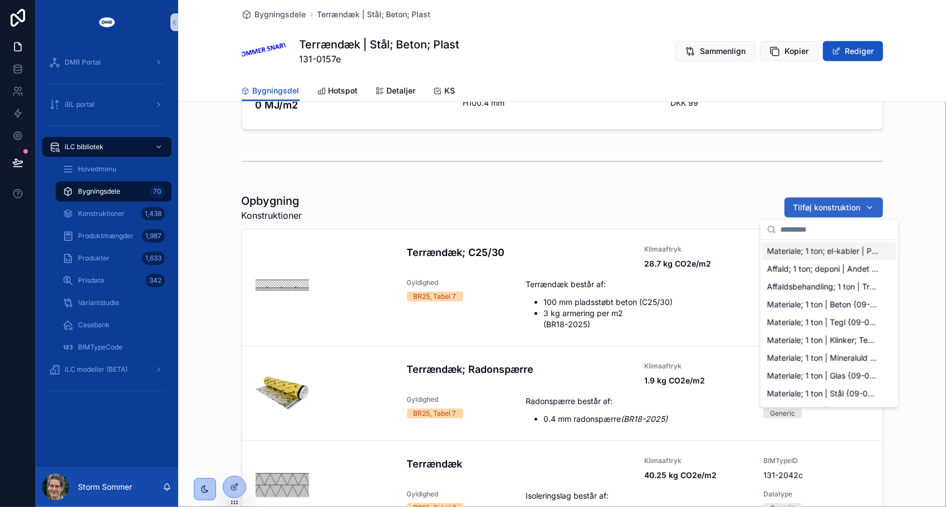
type input "*********"
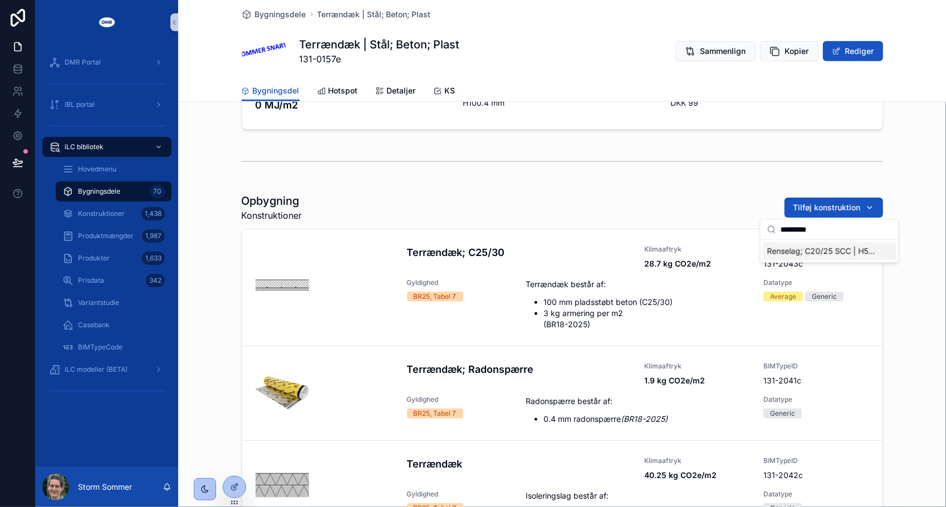
click at [781, 255] on span "Renselag; C20/25 SCC | H50 mm | Beton {131-2311c}" at bounding box center [822, 251] width 111 height 11
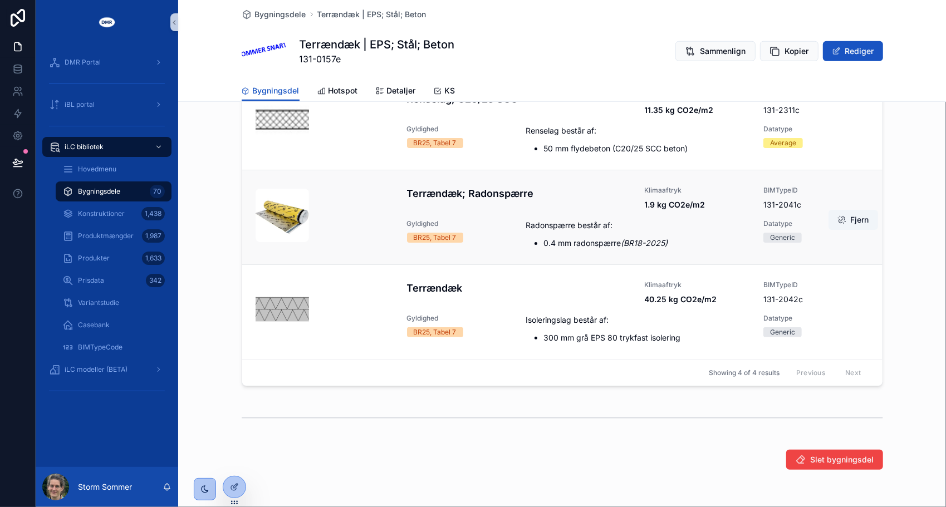
scroll to position [57, 0]
click at [527, 423] on div "scrollable content" at bounding box center [562, 418] width 641 height 28
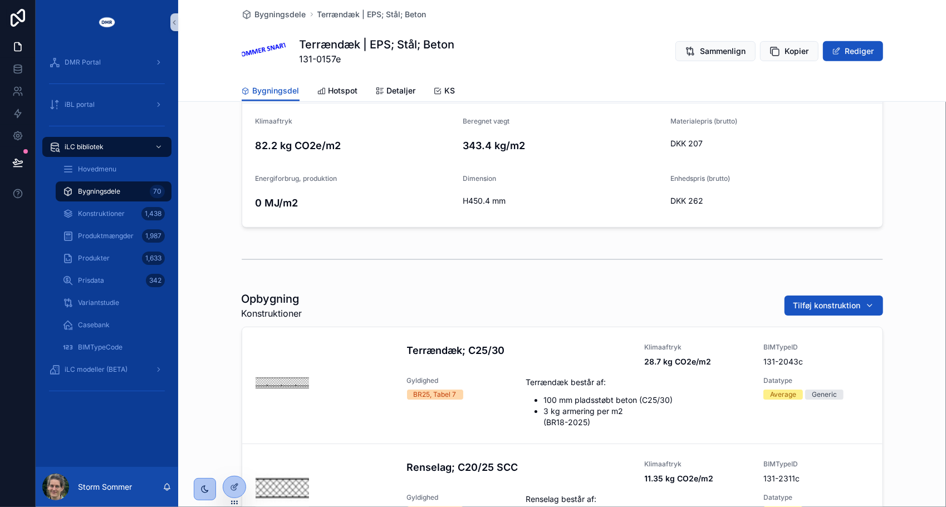
scroll to position [270, 0]
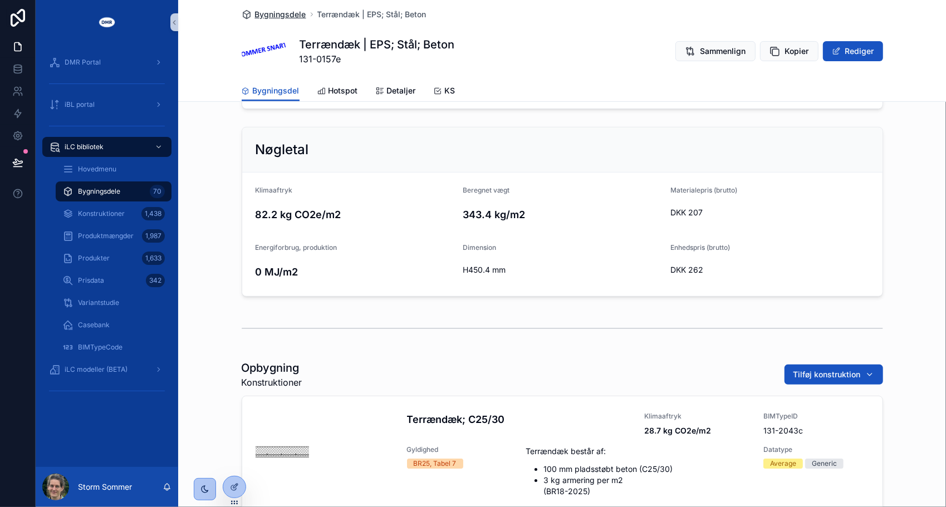
click at [285, 17] on span "Bygningsdele" at bounding box center [280, 14] width 51 height 11
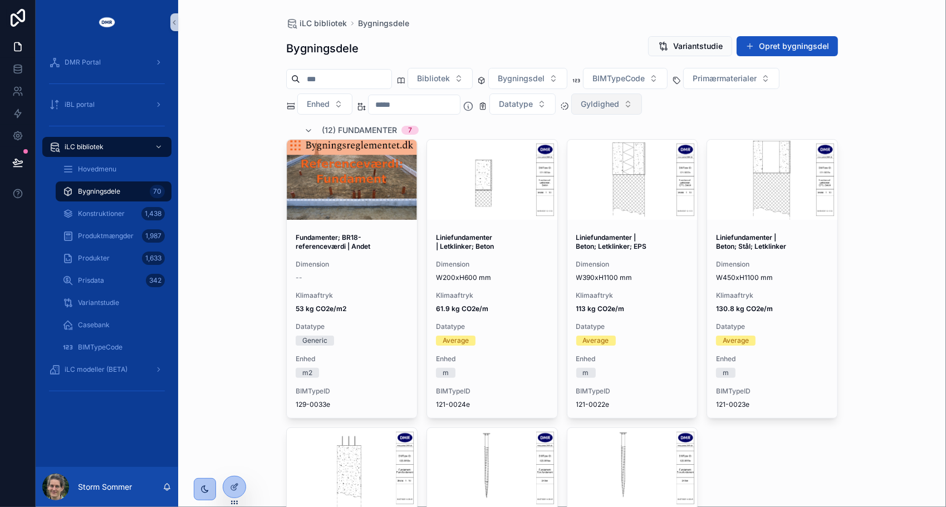
click at [619, 104] on span "Gyldighed" at bounding box center [600, 104] width 38 height 11
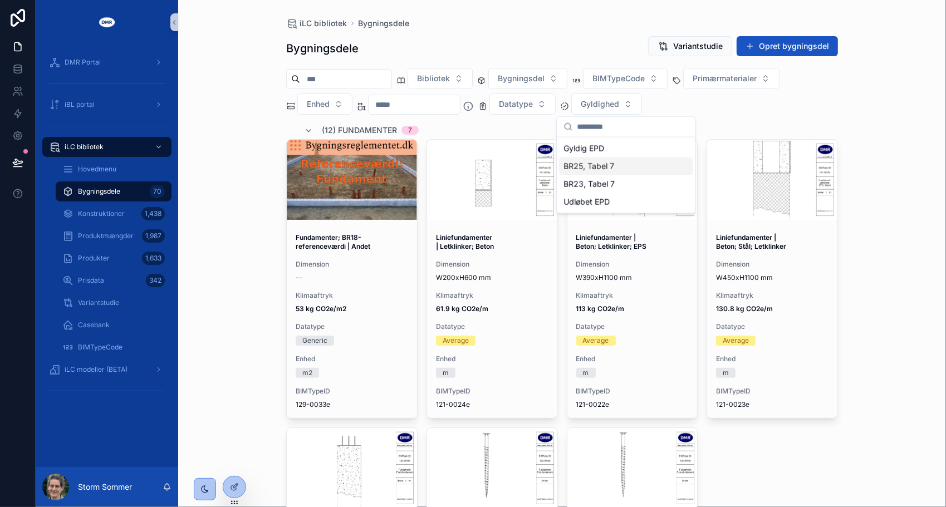
click at [615, 171] on div "BR25, Tabel 7" at bounding box center [626, 167] width 134 height 18
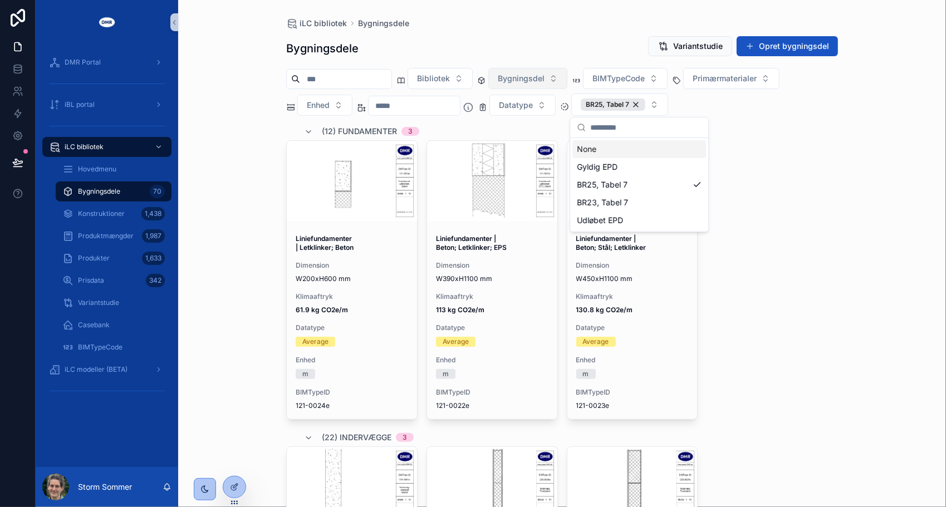
click at [533, 79] on span "Bygningsdel" at bounding box center [521, 78] width 47 height 11
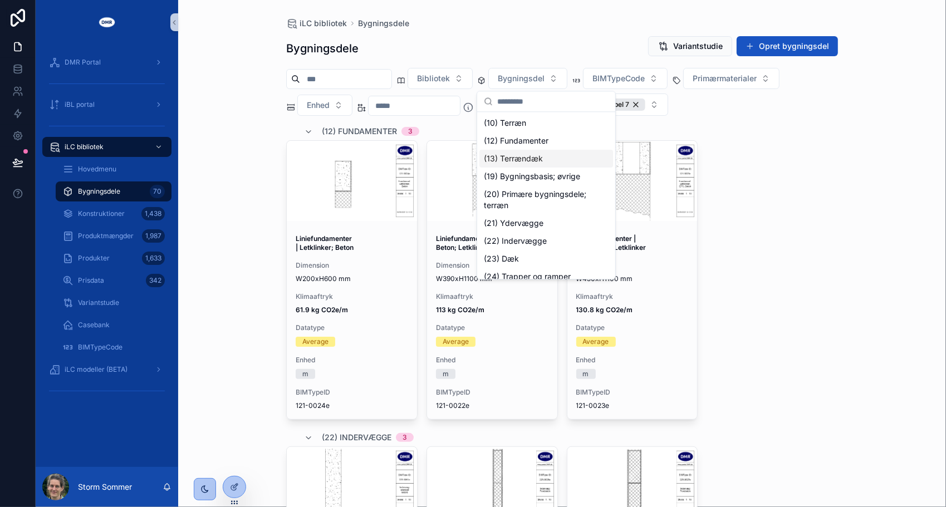
click at [525, 154] on div "(13) Terrændæk" at bounding box center [546, 159] width 134 height 18
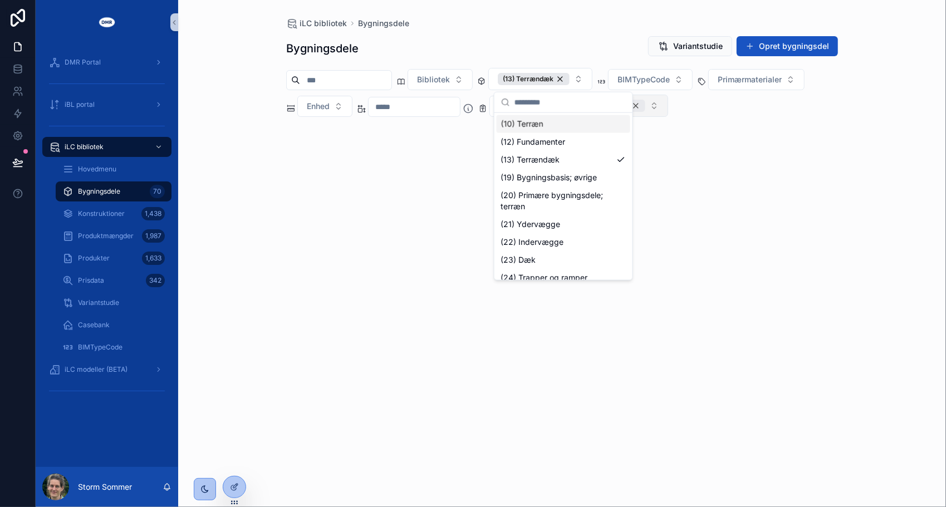
click at [645, 106] on div "BR25, Tabel 7" at bounding box center [613, 106] width 65 height 12
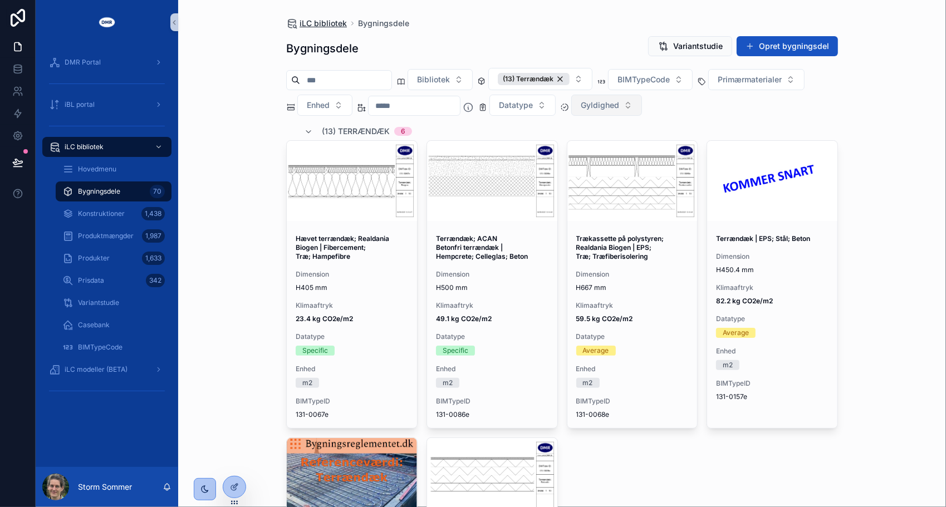
click at [313, 23] on span "iLC bibliotek" at bounding box center [323, 23] width 47 height 11
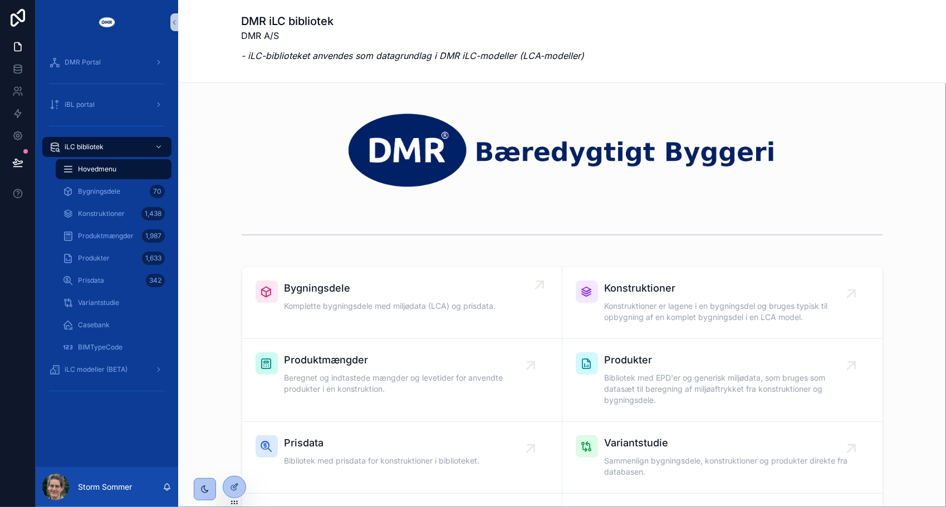
click at [319, 287] on span "Bygningsdele" at bounding box center [391, 289] width 212 height 16
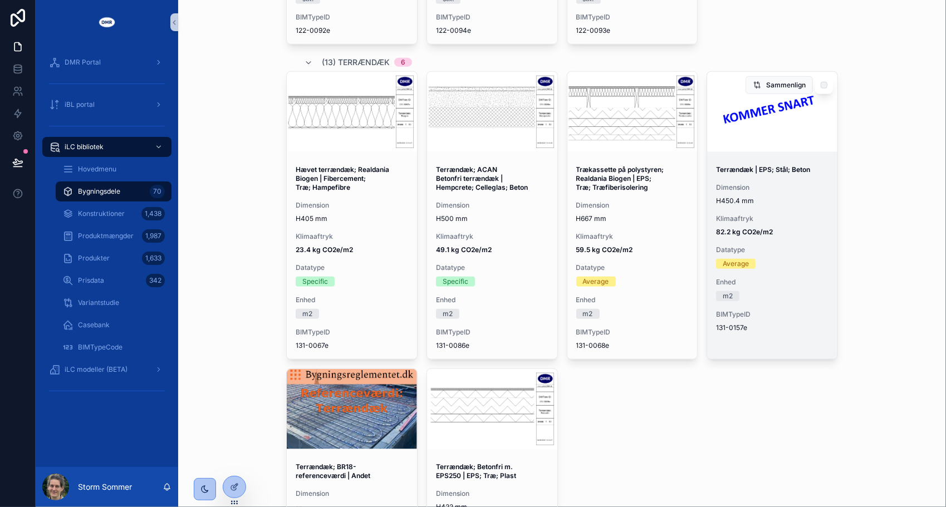
scroll to position [668, 0]
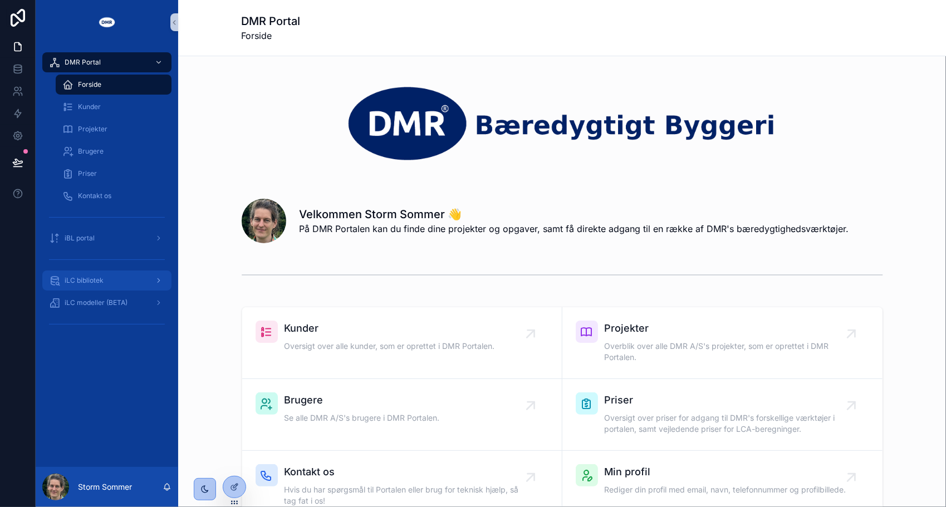
click at [79, 275] on div "iLC bibliotek" at bounding box center [107, 281] width 116 height 18
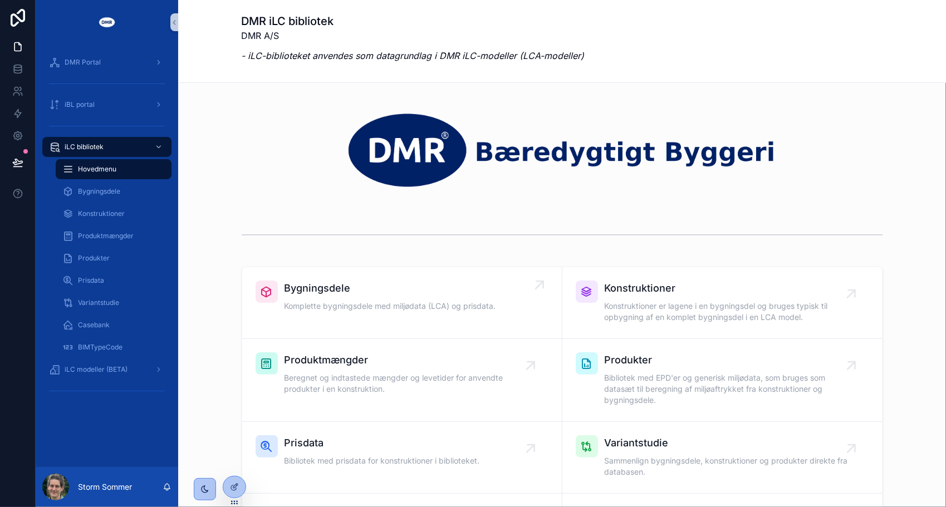
click at [356, 319] on link "Bygningsdele Komplette bygningsdele med miljødata (LCA) og prisdata." at bounding box center [402, 303] width 320 height 72
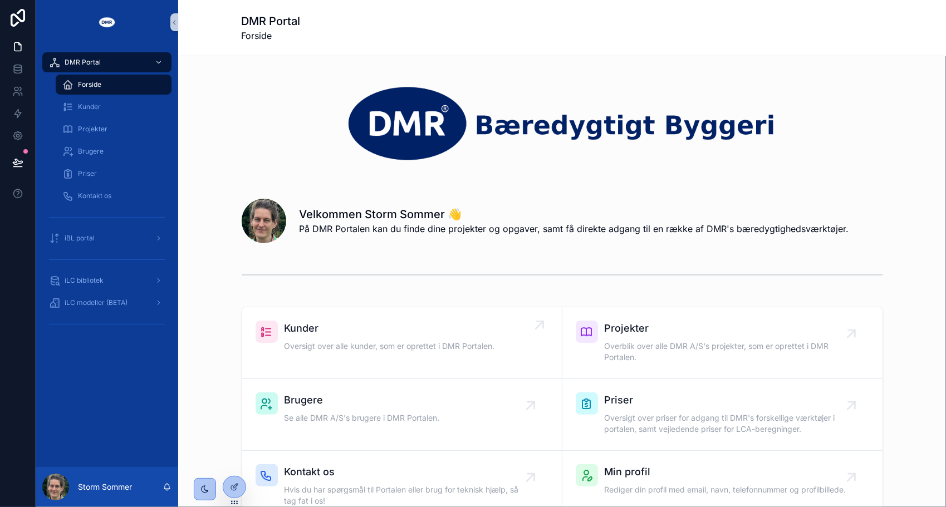
click at [331, 326] on span "Kunder" at bounding box center [390, 329] width 210 height 16
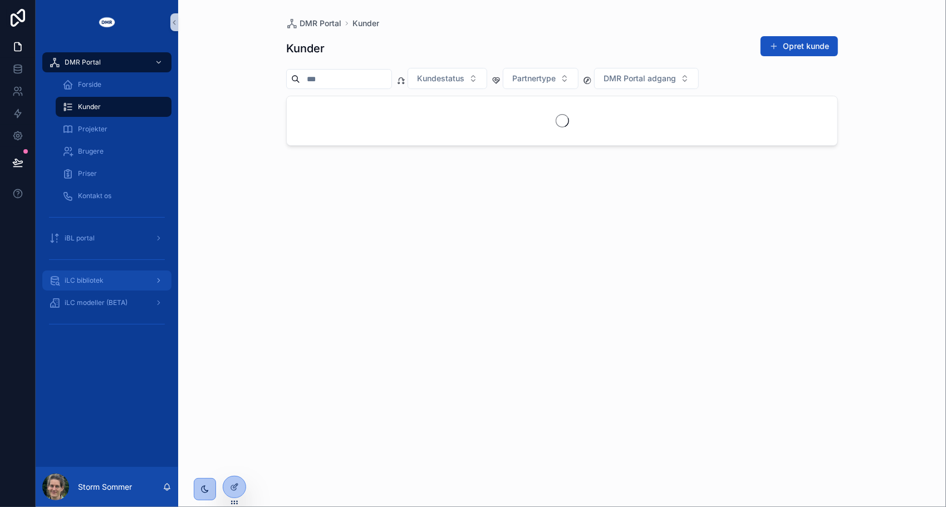
click at [71, 271] on link "iLC bibliotek" at bounding box center [106, 281] width 129 height 20
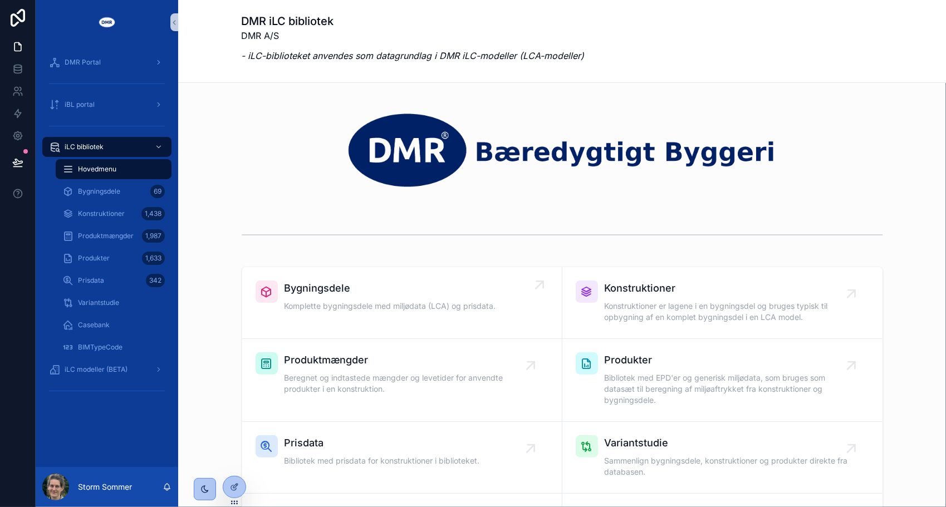
click at [317, 308] on span "Komplette bygningsdele med miljødata (LCA) og prisdata." at bounding box center [391, 306] width 212 height 11
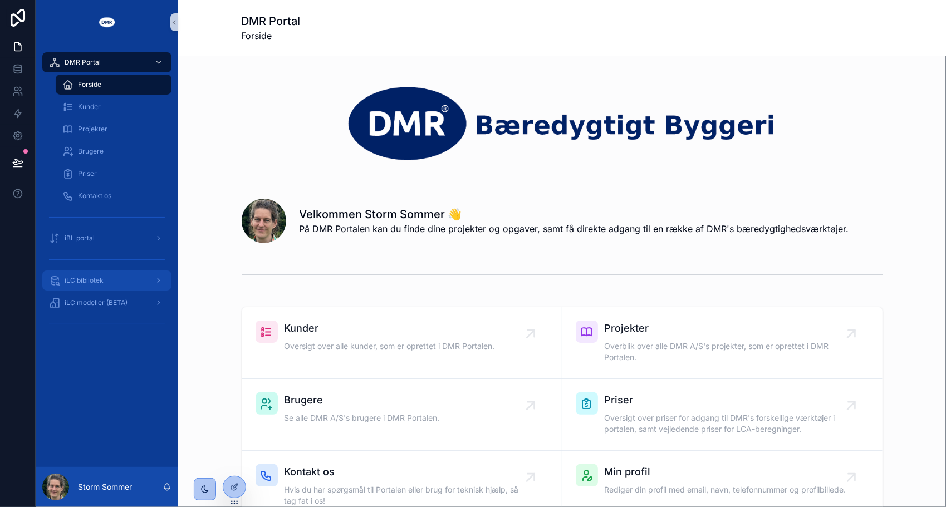
click at [88, 277] on span "iLC bibliotek" at bounding box center [84, 280] width 39 height 9
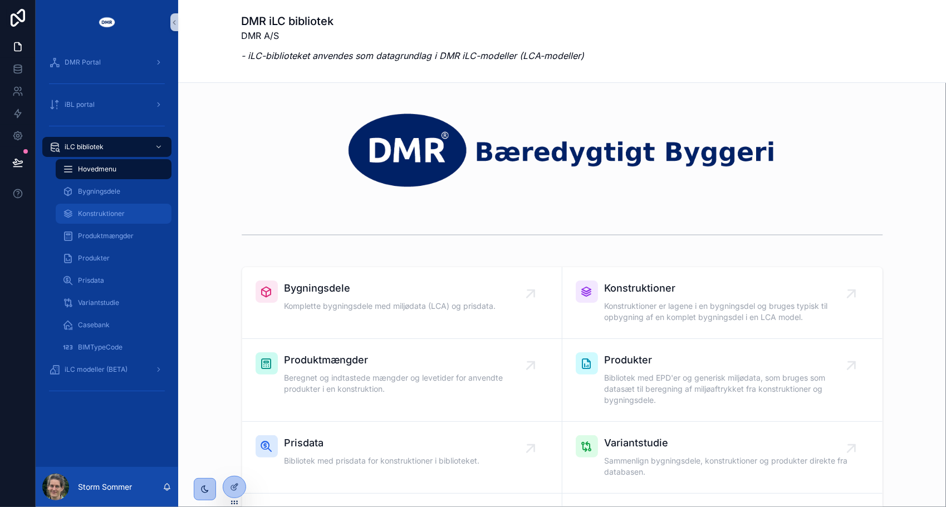
click at [110, 219] on div "Konstruktioner" at bounding box center [113, 214] width 102 height 18
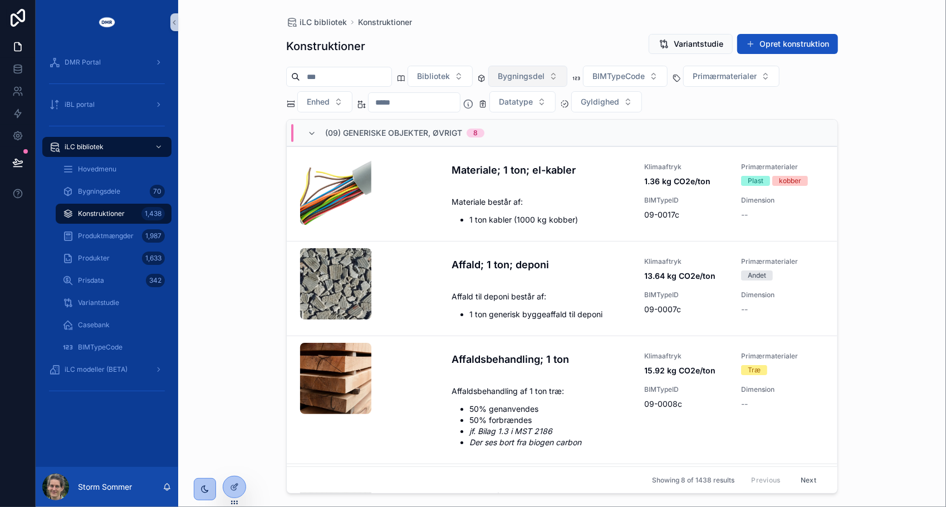
click at [531, 77] on span "Bygningsdel" at bounding box center [521, 76] width 47 height 11
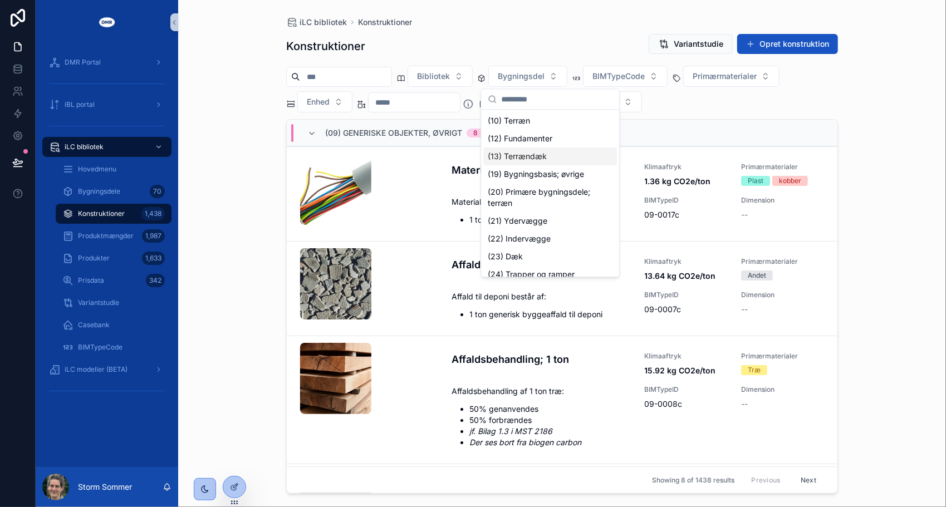
click at [542, 148] on div "(13) Terrændæk" at bounding box center [550, 157] width 134 height 18
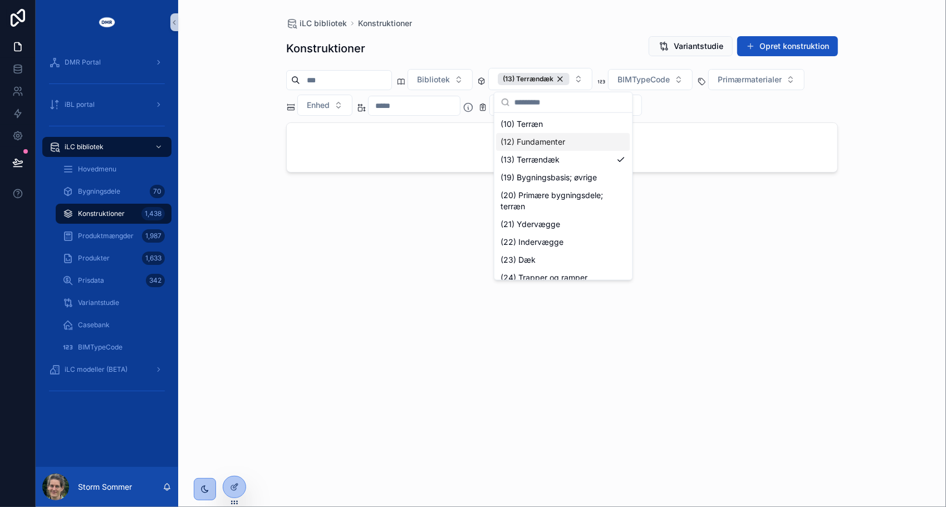
click at [483, 11] on div "iLC bibliotek Konstruktioner Konstruktioner Variantstudie Opret konstruktion Bi…" at bounding box center [562, 247] width 570 height 494
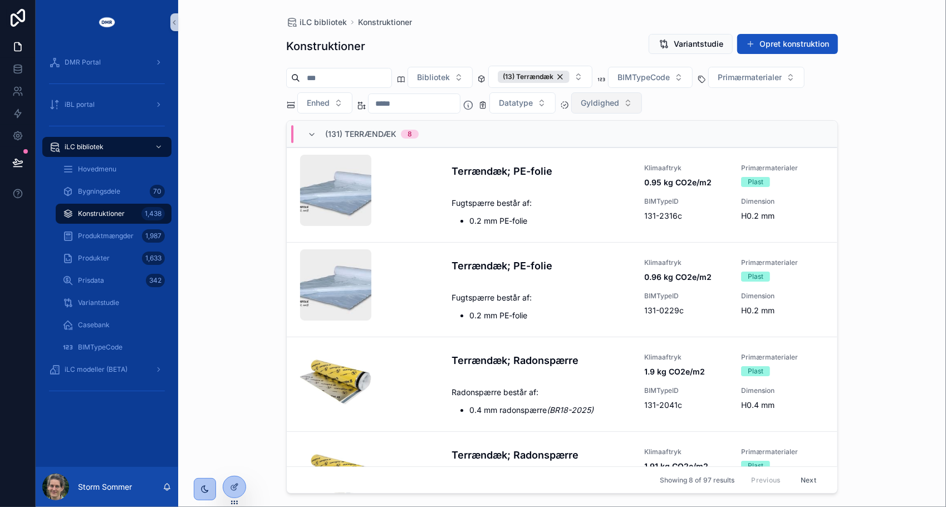
click at [619, 104] on span "Gyldighed" at bounding box center [600, 102] width 38 height 11
click at [615, 169] on div "BR25, Tabel 7" at bounding box center [631, 165] width 134 height 18
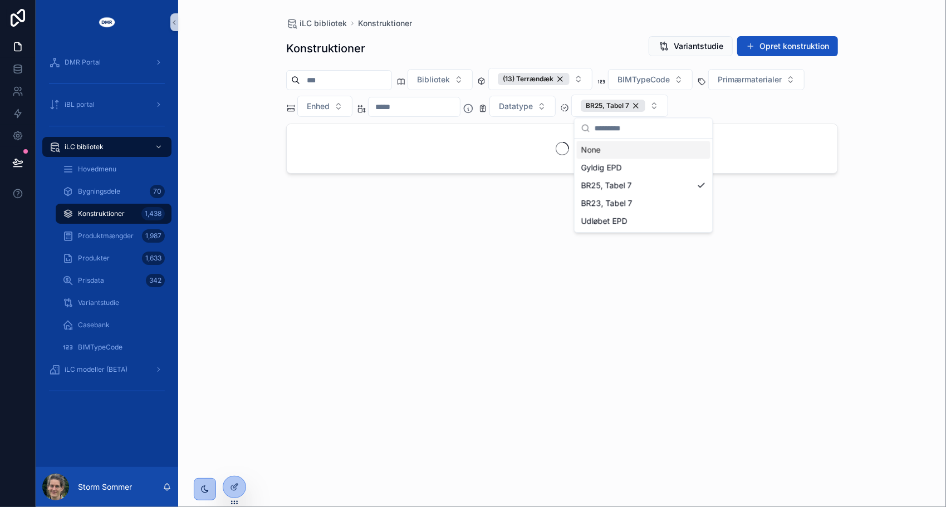
click at [481, 32] on div "Konstruktioner Variantstudie Opret konstruktion Bibliotek (13) Terrændæk BIMTyp…" at bounding box center [562, 261] width 552 height 465
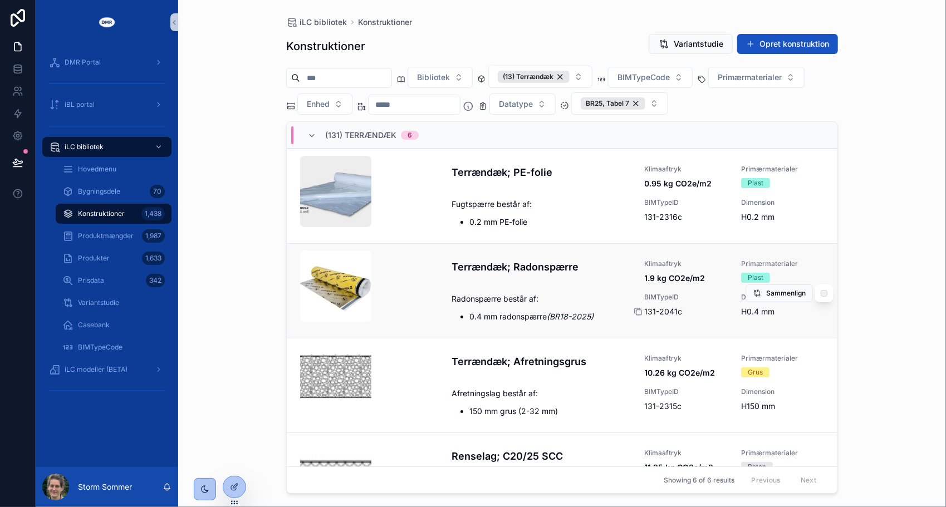
click at [635, 311] on icon "scrollable content" at bounding box center [638, 311] width 9 height 9
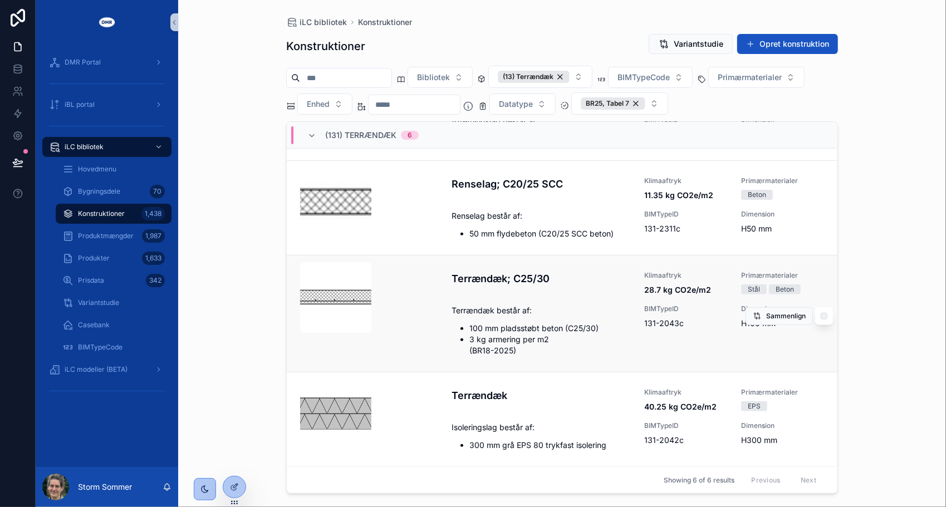
scroll to position [280, 0]
click at [637, 325] on icon "scrollable content" at bounding box center [638, 324] width 5 height 5
click at [635, 439] on icon "scrollable content" at bounding box center [638, 440] width 9 height 9
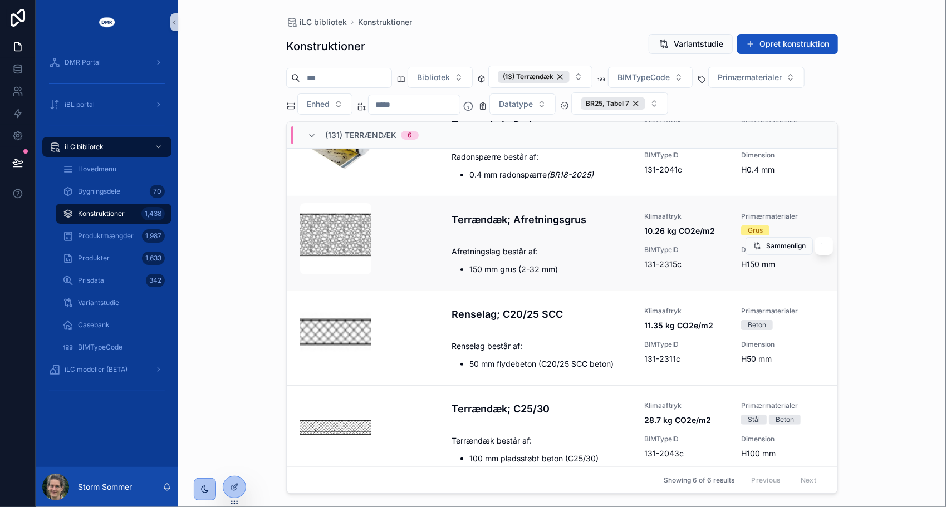
scroll to position [169, 0]
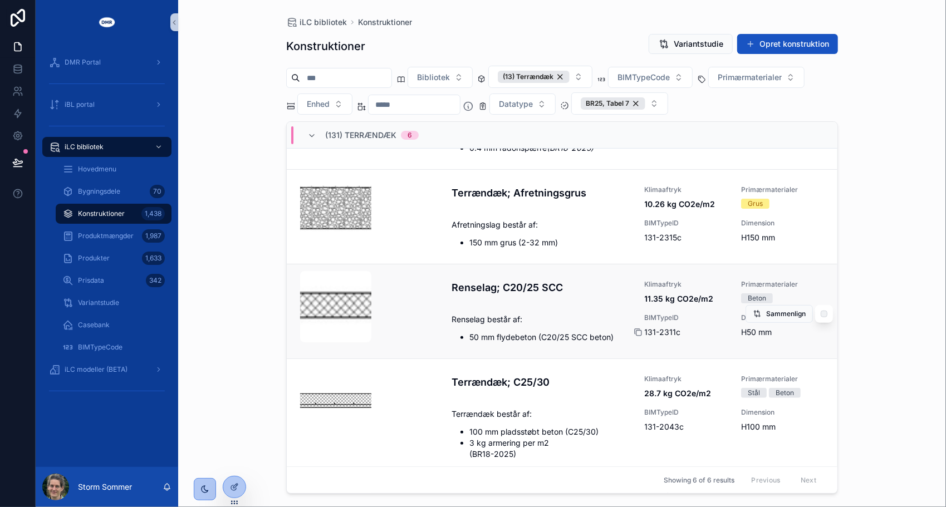
click at [634, 337] on icon "scrollable content" at bounding box center [638, 332] width 9 height 9
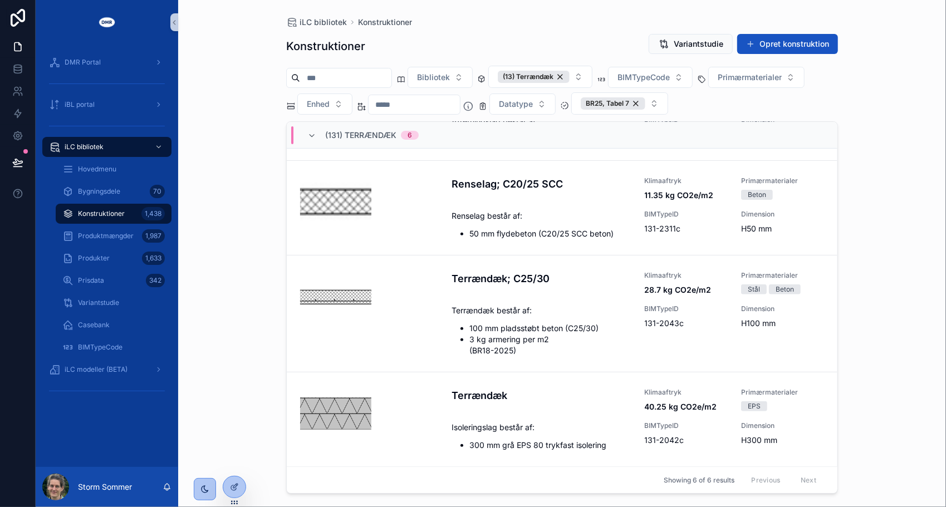
scroll to position [277, 0]
click at [217, 61] on div "iLC bibliotek Konstruktioner Konstruktioner Variantstudie Opret konstruktion Bi…" at bounding box center [562, 253] width 768 height 507
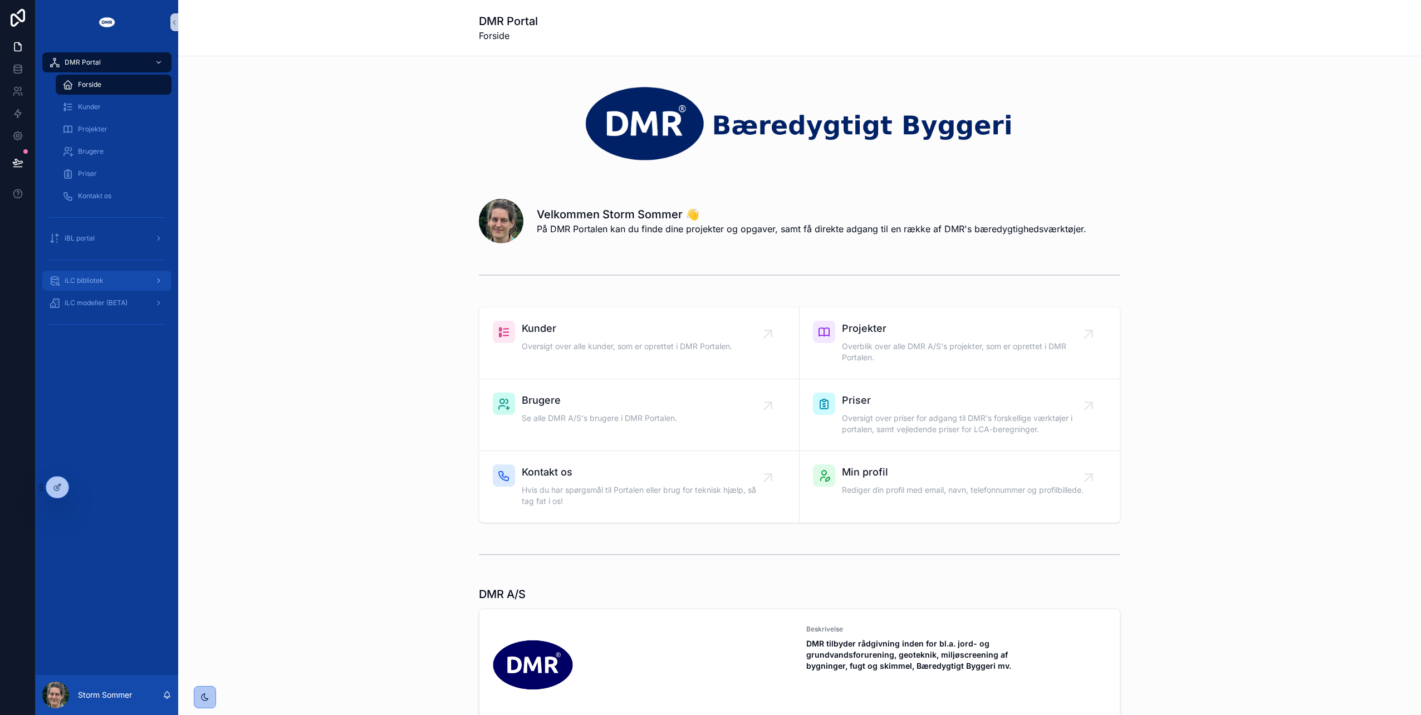
click at [87, 285] on div "iLC bibliotek" at bounding box center [107, 281] width 116 height 18
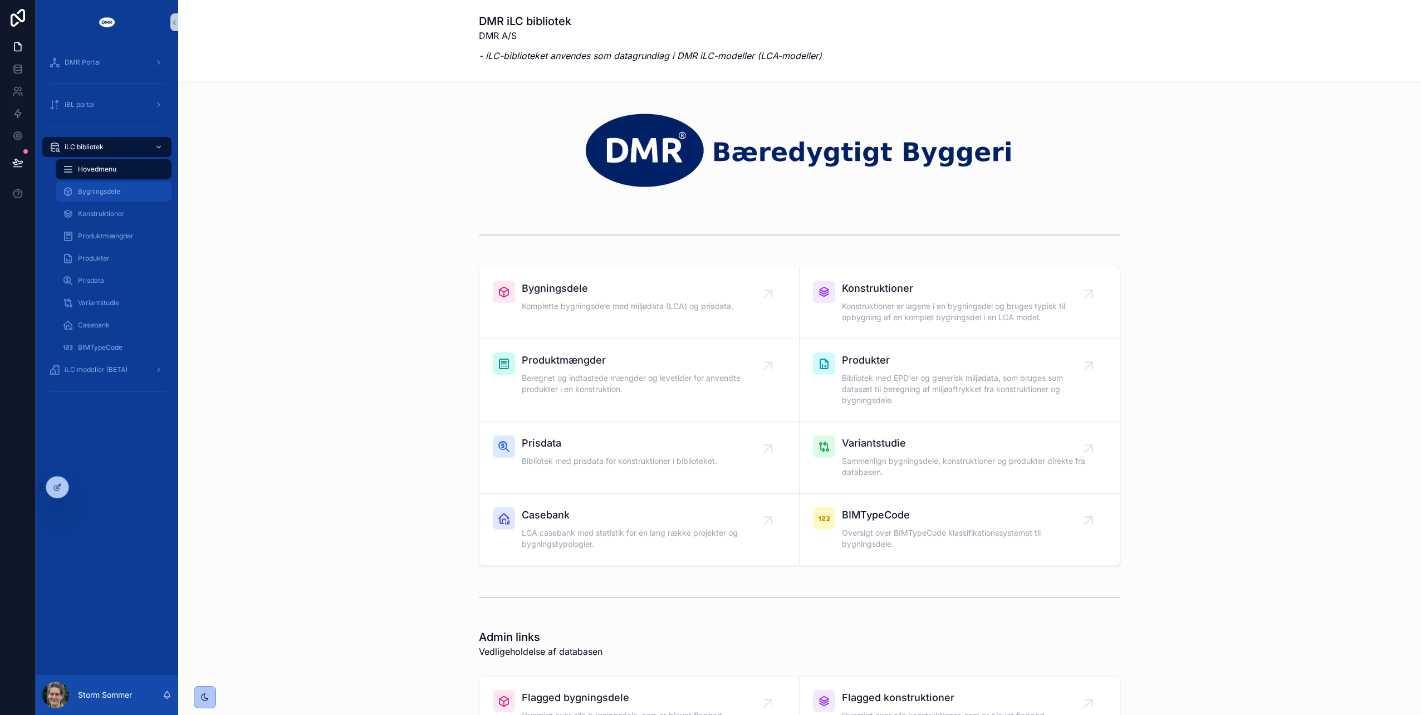
click at [108, 190] on span "Bygningsdele" at bounding box center [99, 191] width 42 height 9
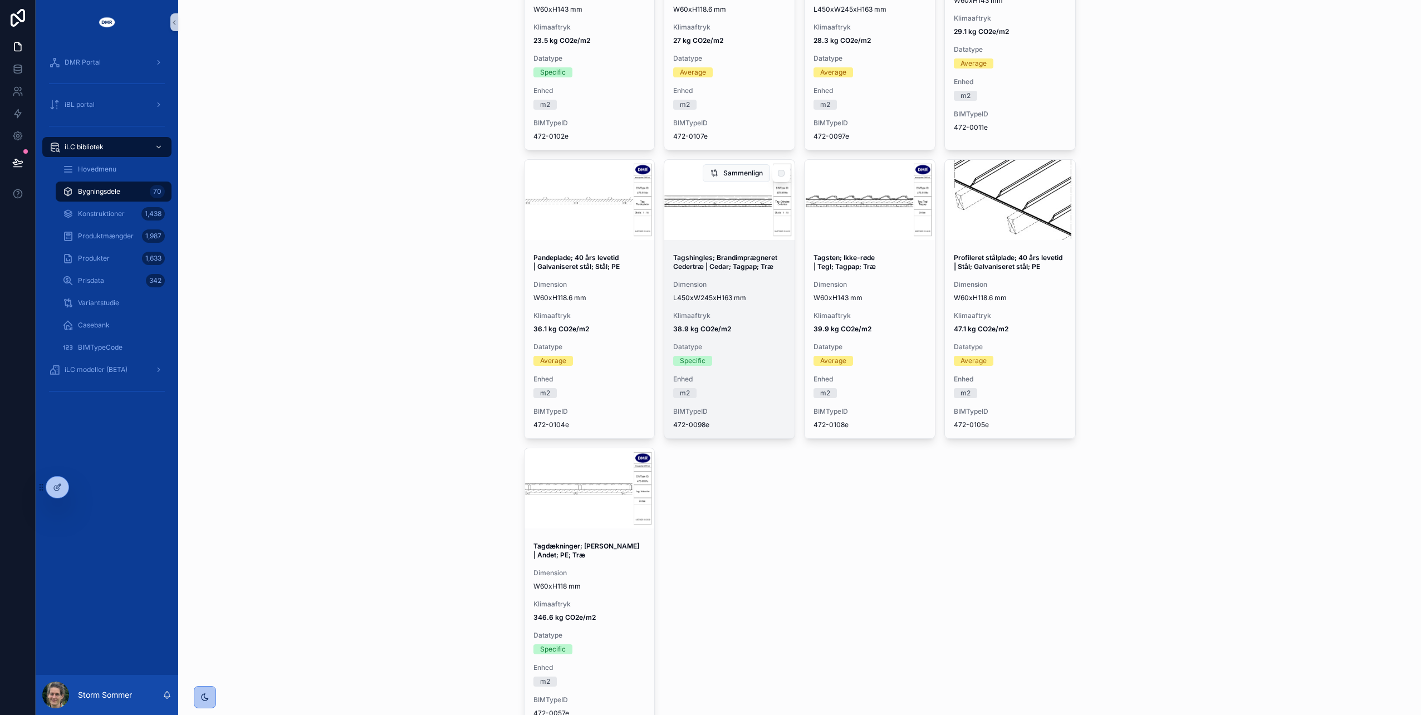
scroll to position [6001, 0]
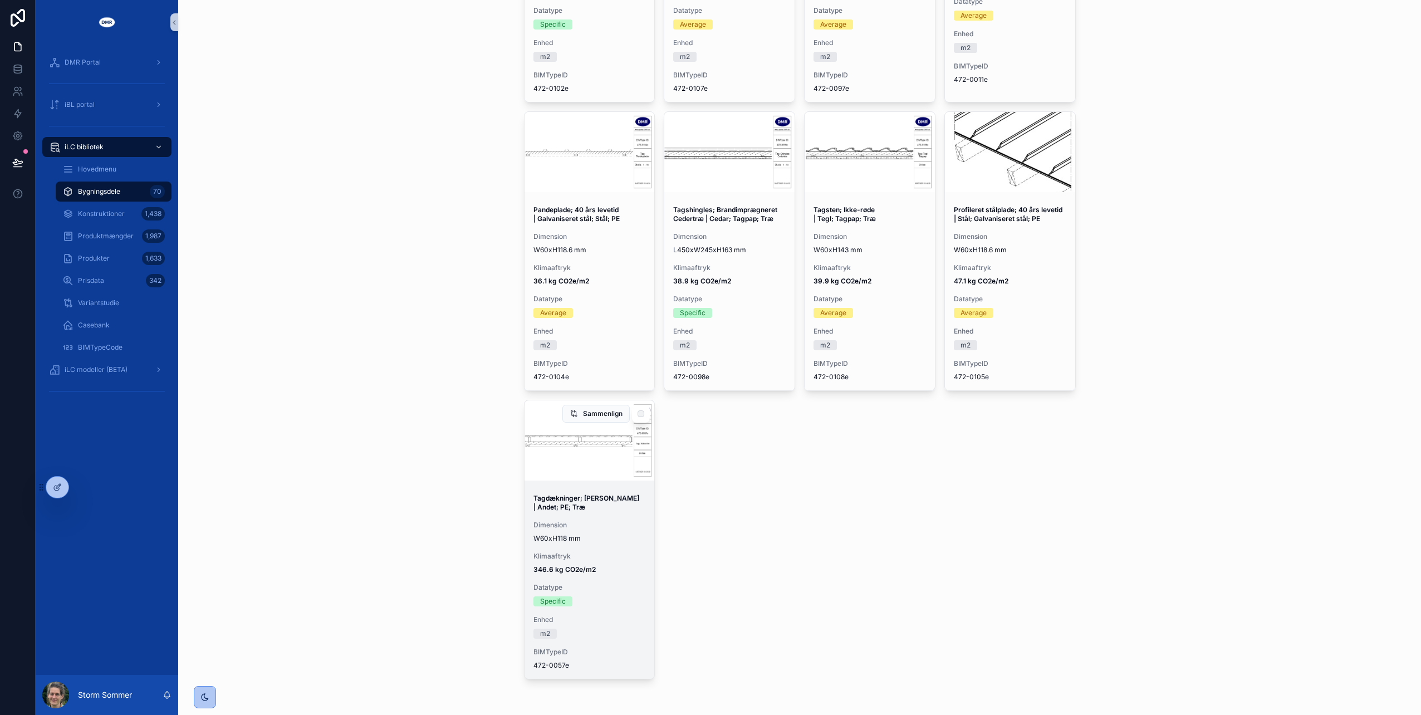
click at [551, 457] on div "scrollable content" at bounding box center [590, 440] width 130 height 80
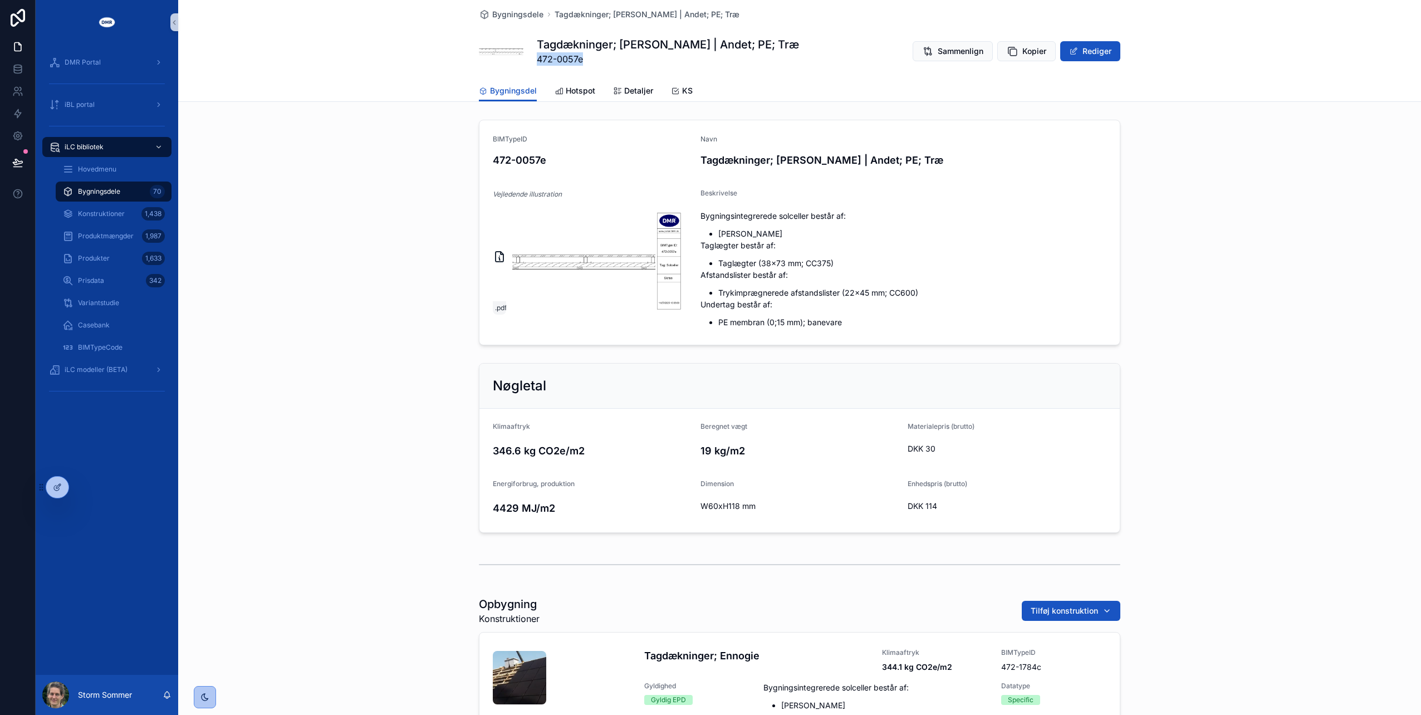
drag, startPoint x: 578, startPoint y: 58, endPoint x: 535, endPoint y: 66, distance: 44.1
click at [535, 66] on div "Tagdækninger; Ennogie Solcelletag | Andet; PE; Træ 472-0057e Sammenlign Kopier …" at bounding box center [799, 51] width 641 height 45
copy span "472-0057e"
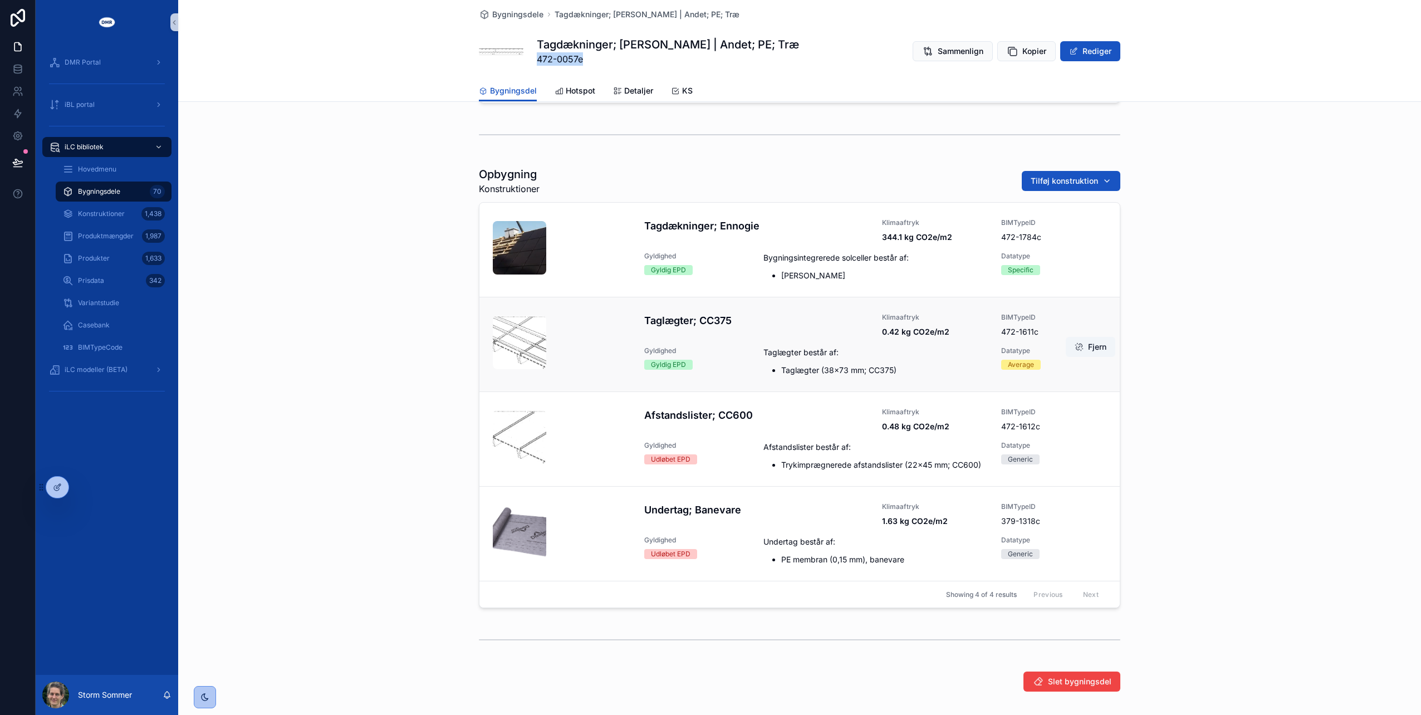
scroll to position [424, 0]
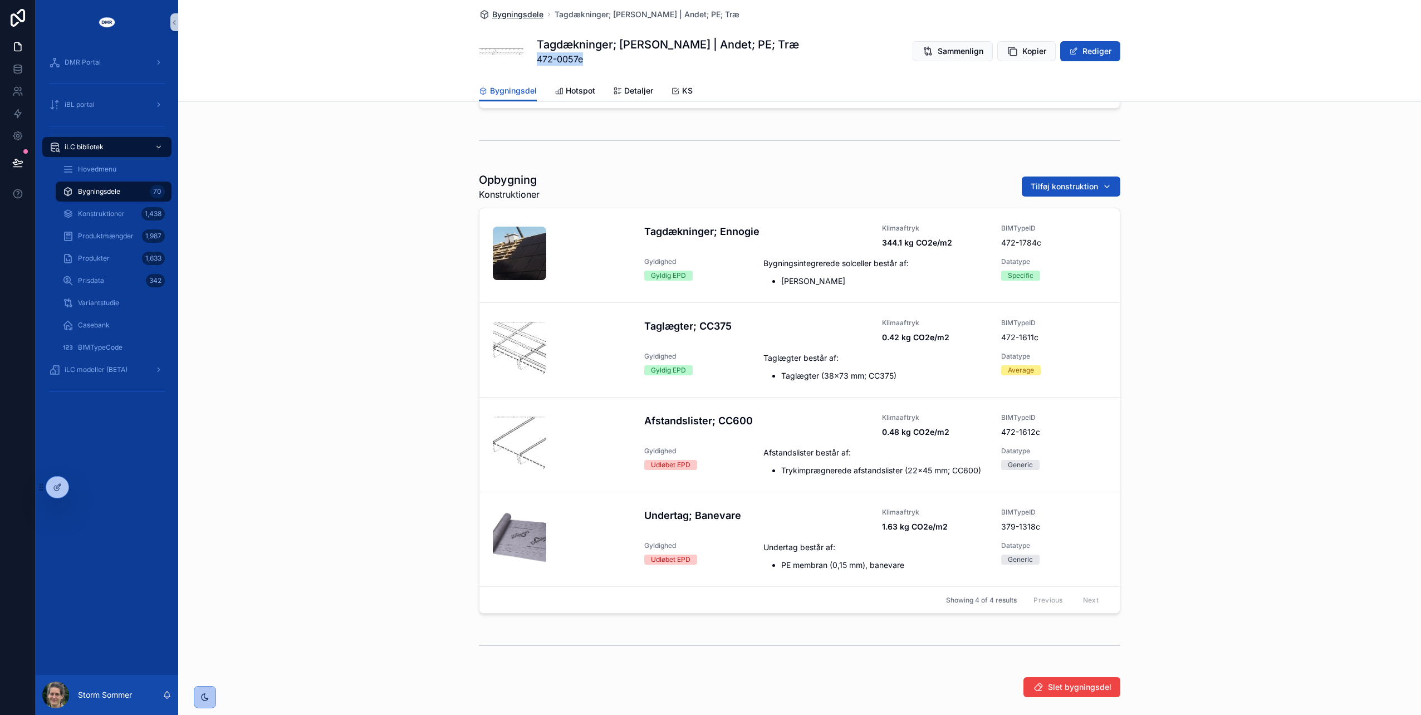
click at [529, 14] on span "Bygningsdele" at bounding box center [517, 14] width 51 height 11
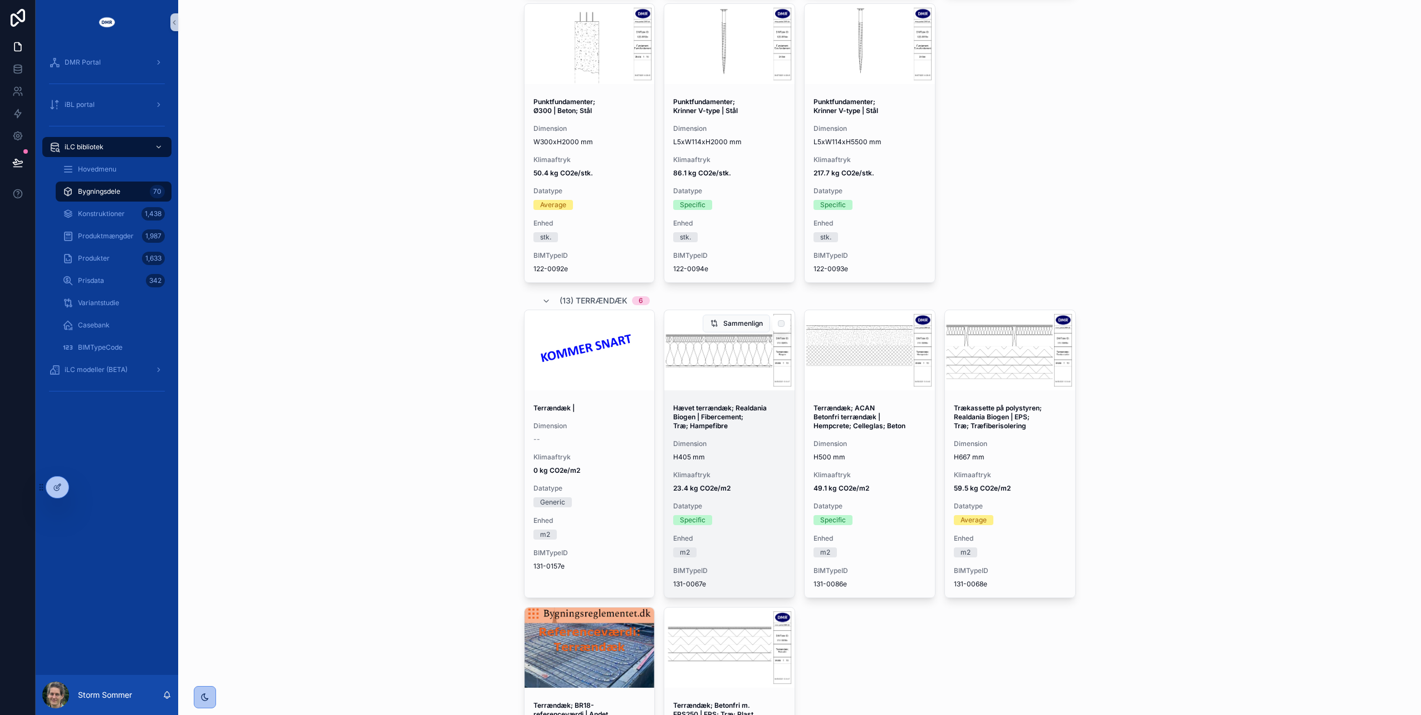
click at [731, 410] on strong "Hævet terrændæk; Realdania Biogen | Fibercement; Træ; Hampefibre" at bounding box center [720, 417] width 95 height 26
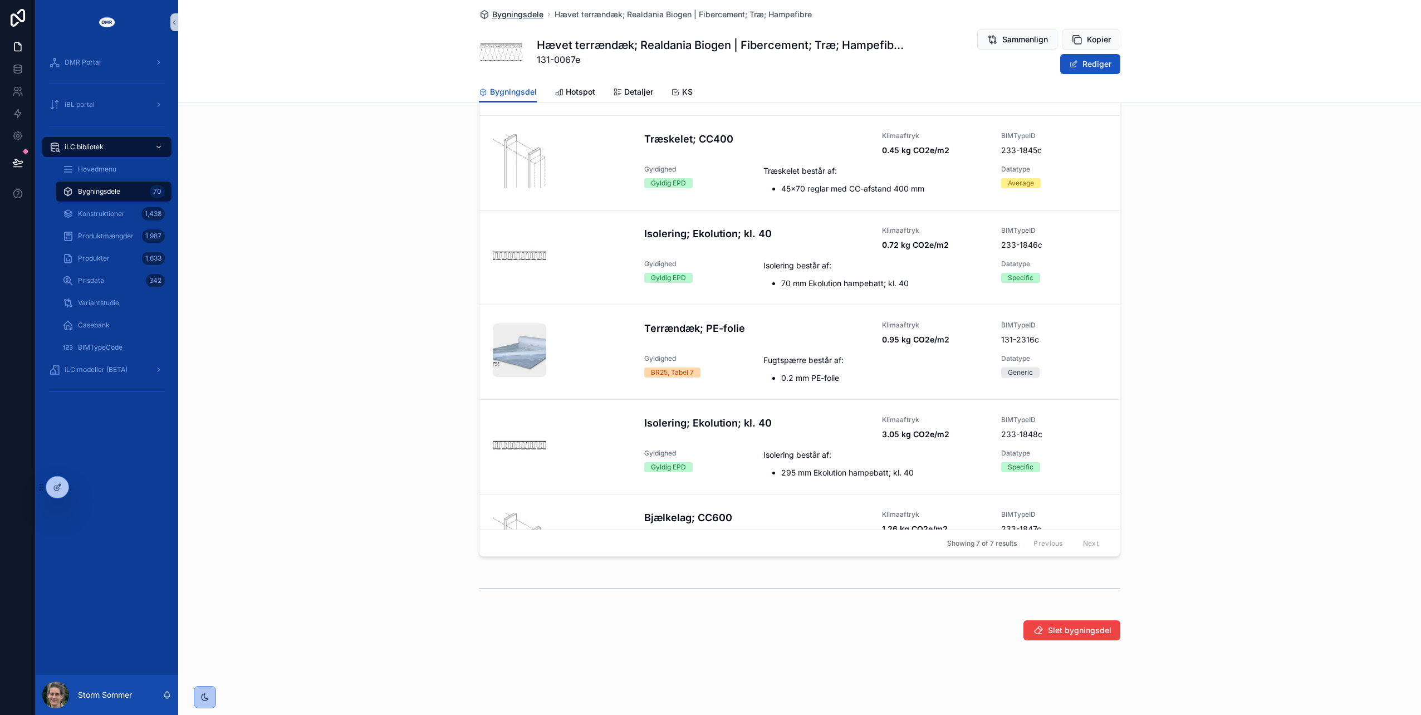
click at [499, 12] on span "Bygningsdele" at bounding box center [517, 14] width 51 height 11
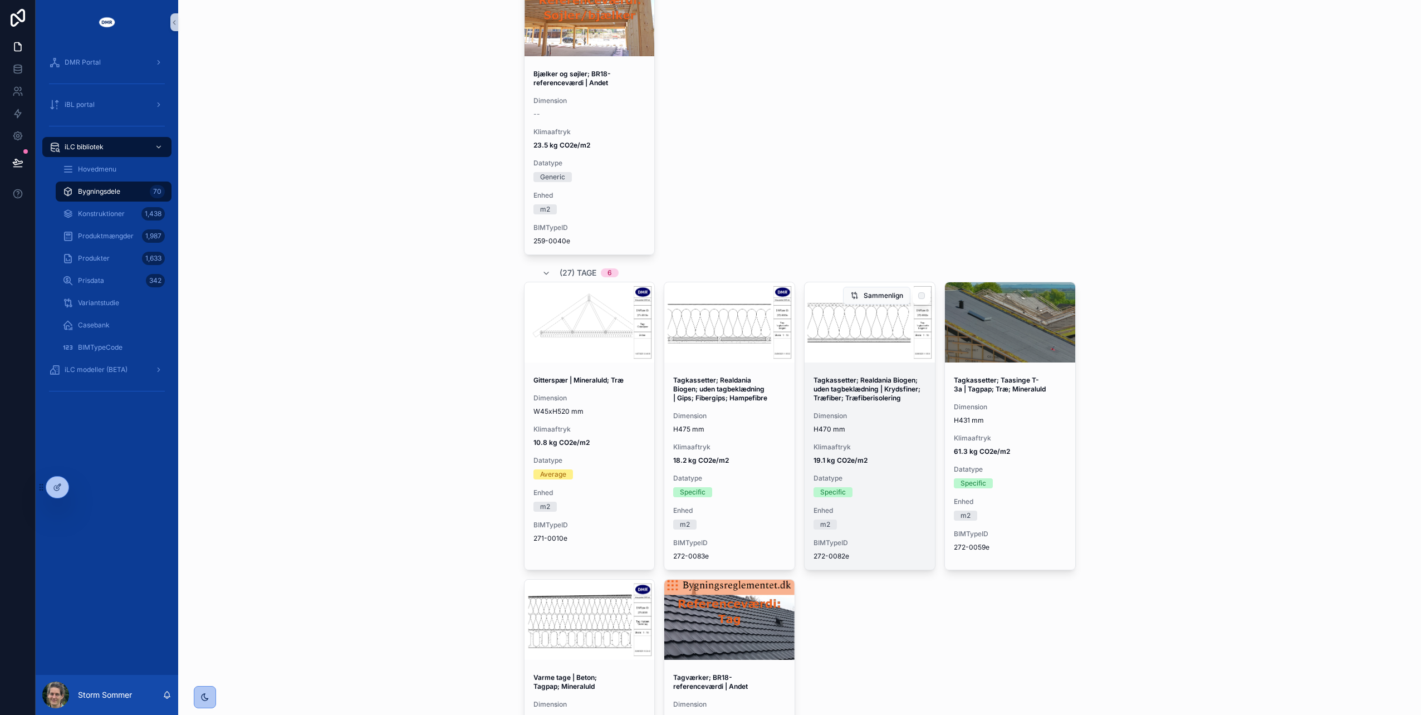
scroll to position [3706, 0]
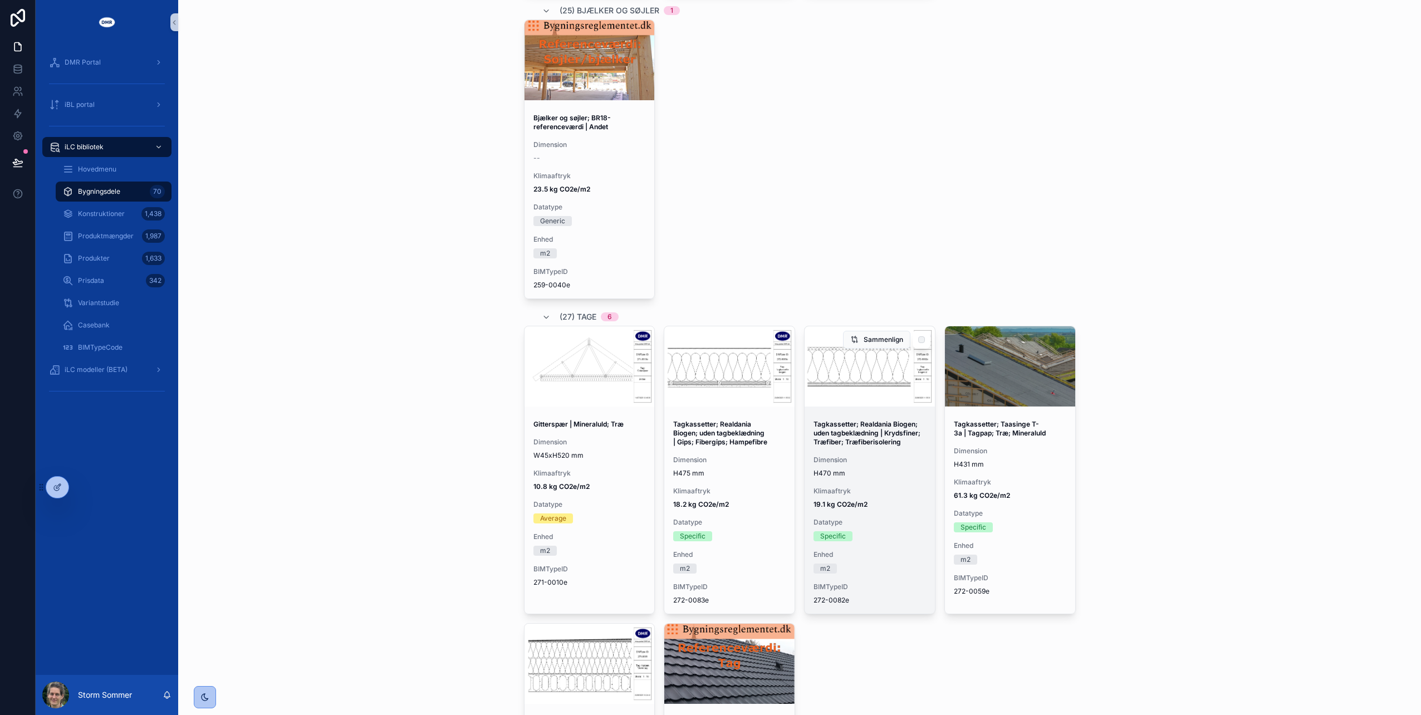
click at [872, 484] on div "Tagkassetter; Realdania Biogen; uden tagbeklædning | Krydsfiner; Træfiber; Træf…" at bounding box center [870, 512] width 130 height 203
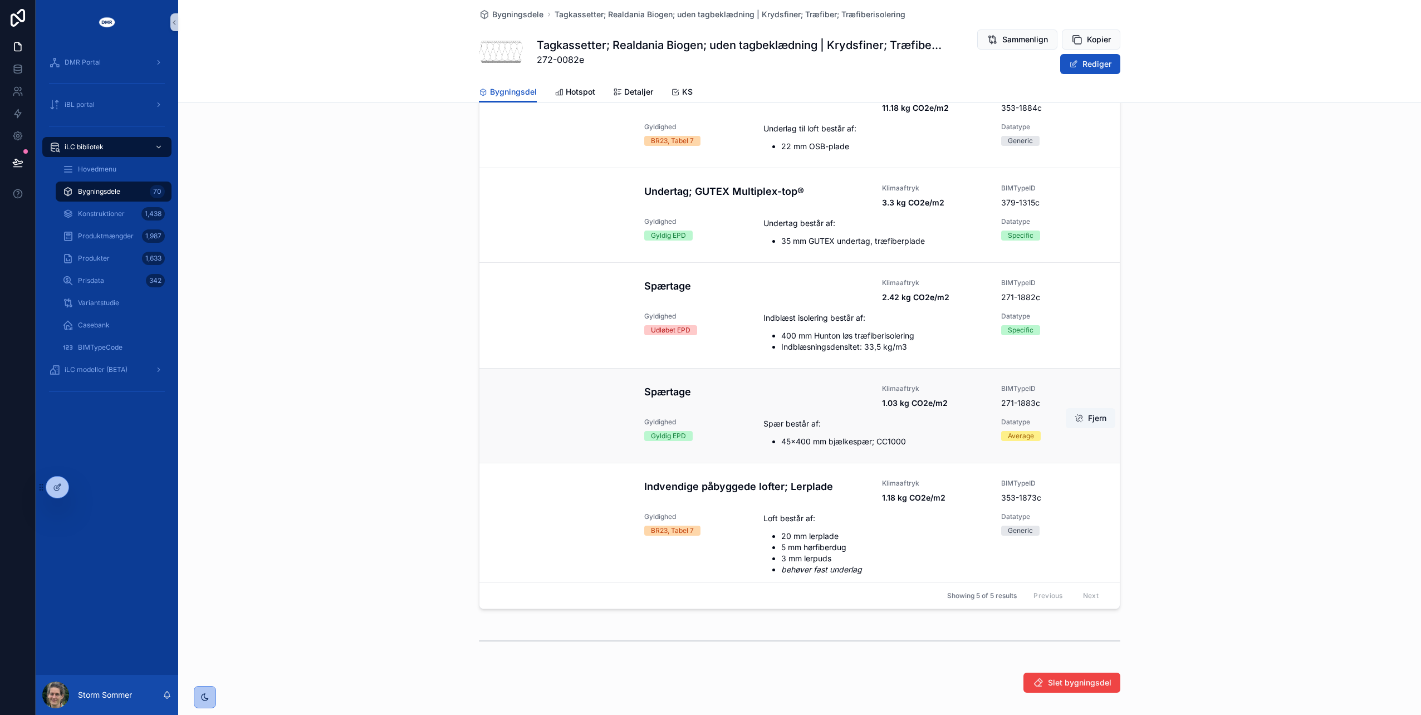
scroll to position [644, 0]
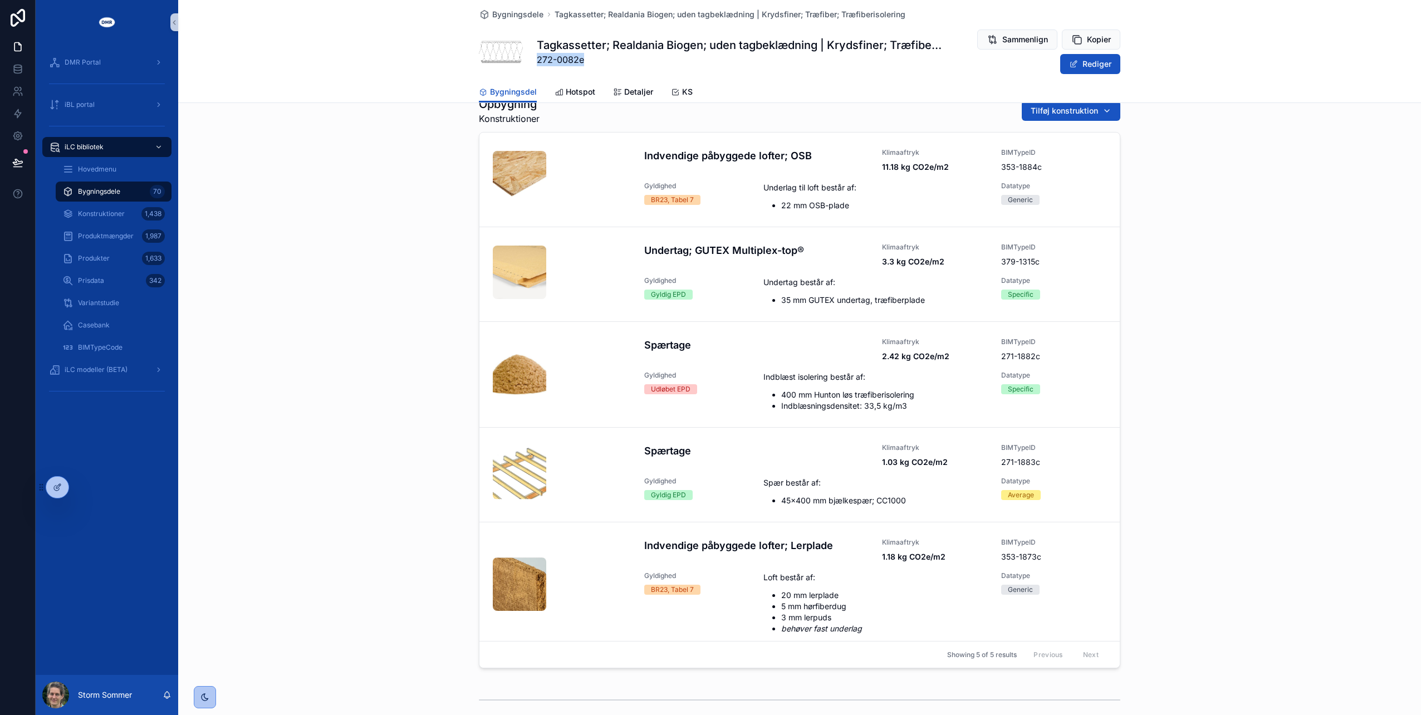
drag, startPoint x: 586, startPoint y: 60, endPoint x: 528, endPoint y: 65, distance: 58.2
click at [528, 65] on div "Tagkassetter; Realdania Biogen; uden tagbeklædning | Krydsfiner; Træfiber; Træf…" at bounding box center [799, 52] width 641 height 46
copy span "272-0082e"
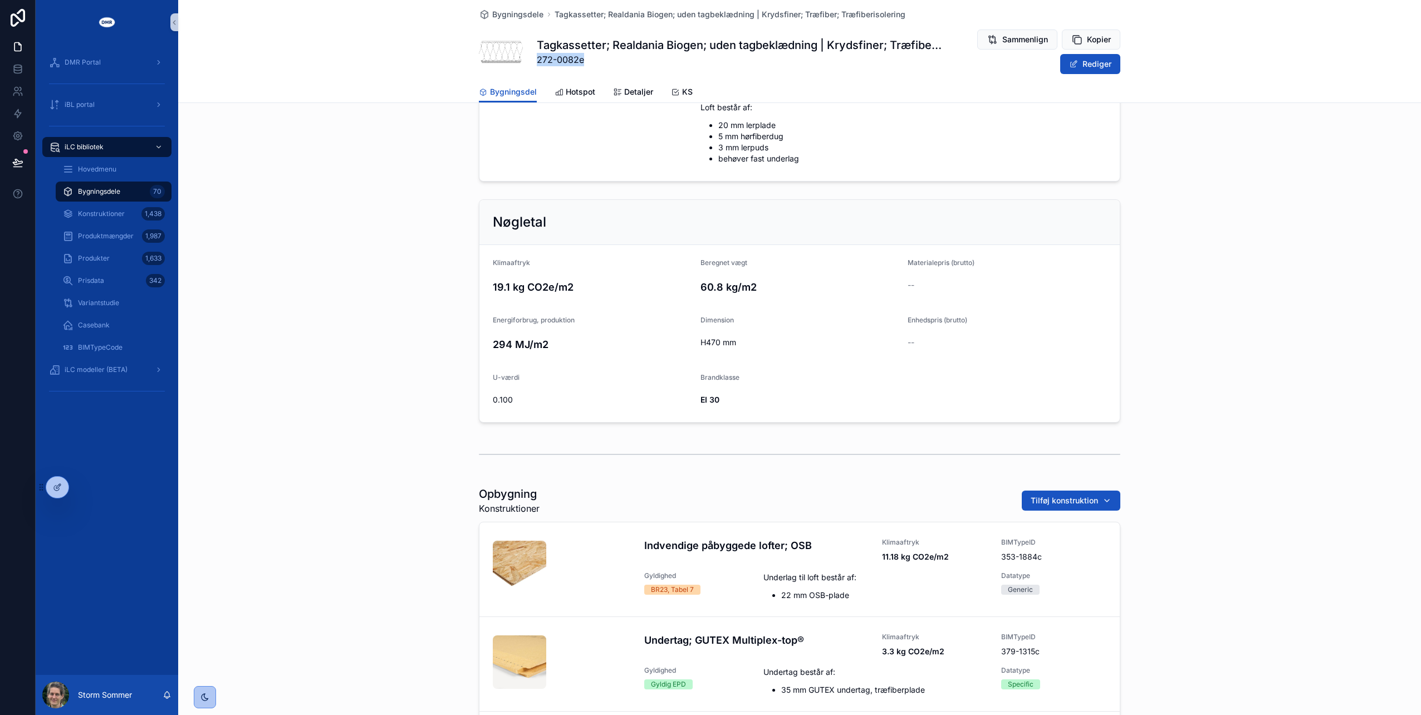
scroll to position [0, 0]
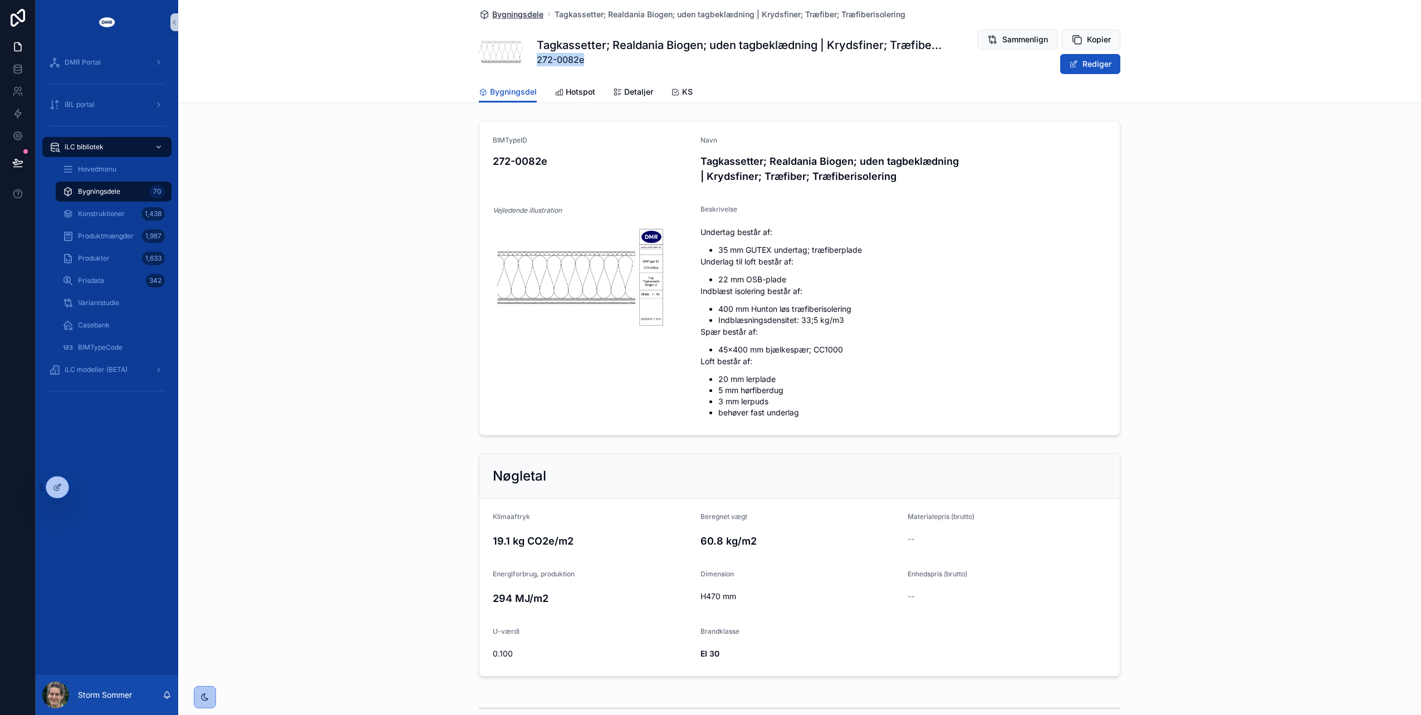
click at [503, 13] on span "Bygningsdele" at bounding box center [517, 14] width 51 height 11
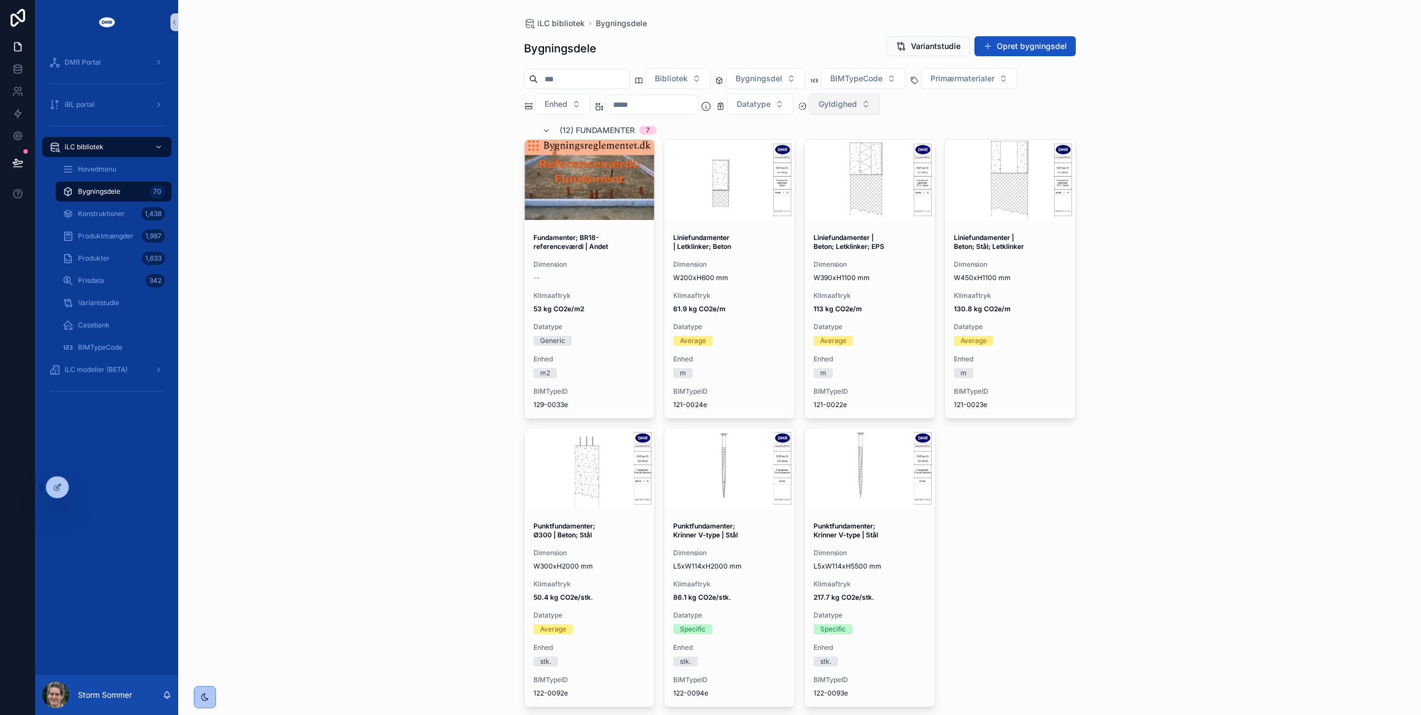
click at [875, 107] on button "Gyldighed" at bounding box center [844, 104] width 71 height 21
click at [840, 149] on div "Gyldig EPD" at bounding box center [863, 149] width 134 height 18
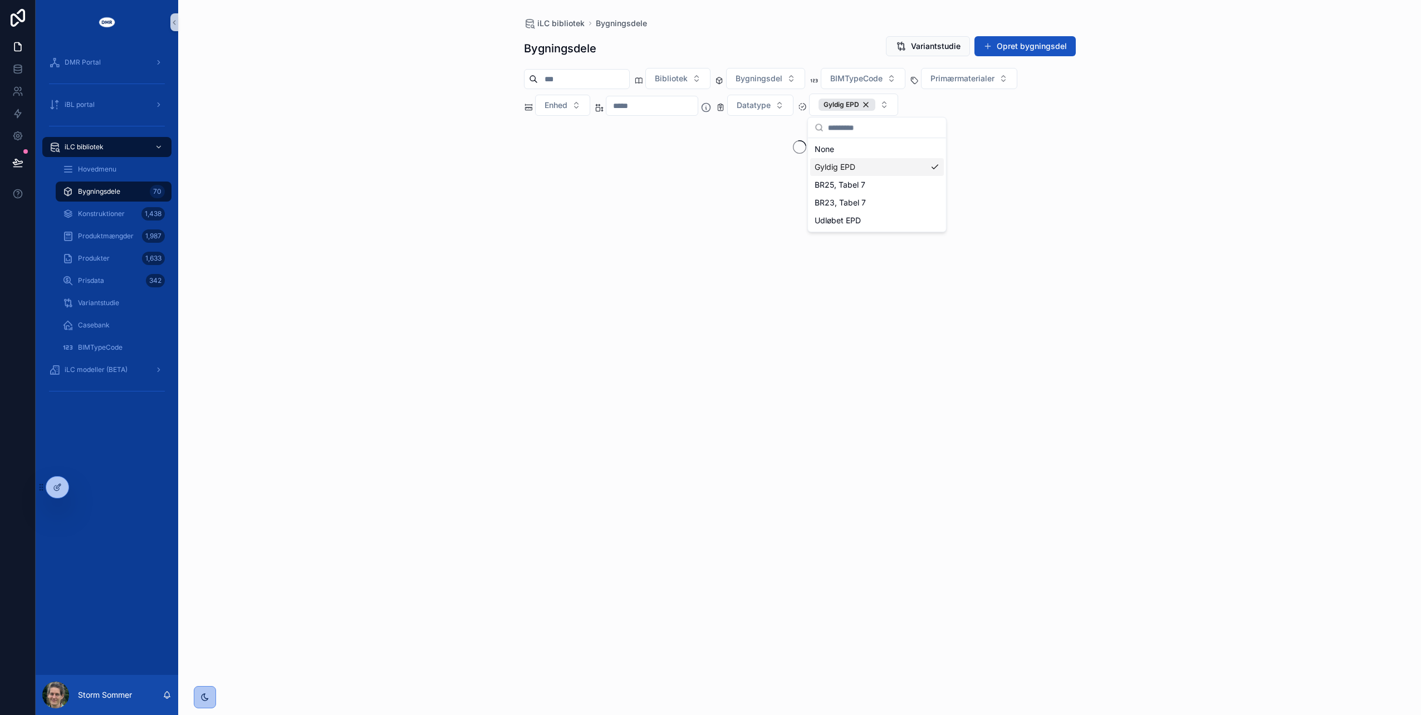
click at [1219, 117] on div "iLC bibliotek Bygningsdele Bygningsdele Variantstudie Opret bygningsdel Bibliot…" at bounding box center [799, 357] width 1243 height 715
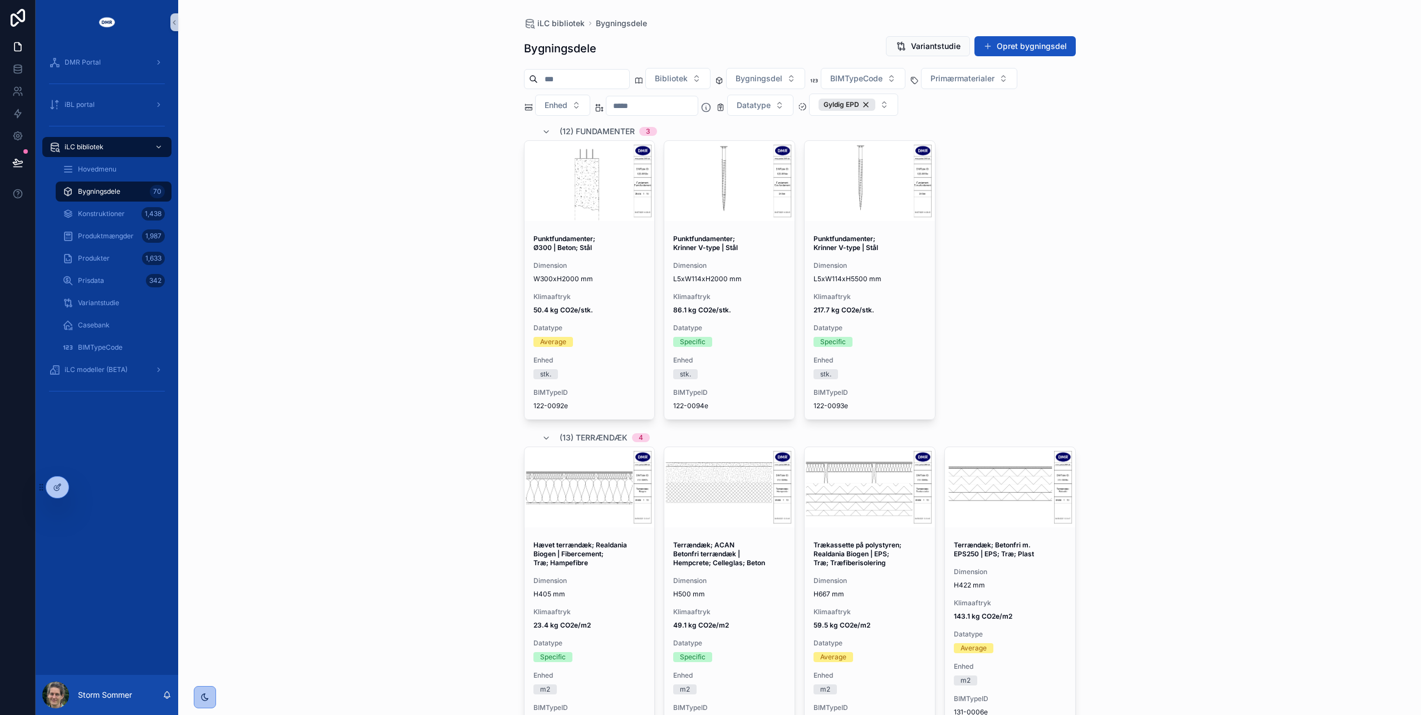
click at [578, 77] on input "scrollable content" at bounding box center [583, 79] width 91 height 16
paste input "*********"
type input "*********"
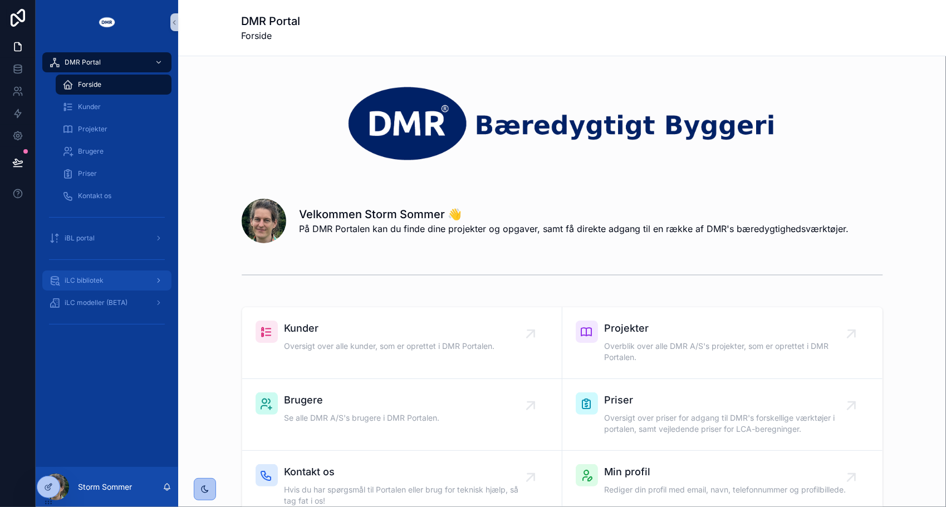
click at [116, 285] on div "iLC bibliotek" at bounding box center [107, 281] width 116 height 18
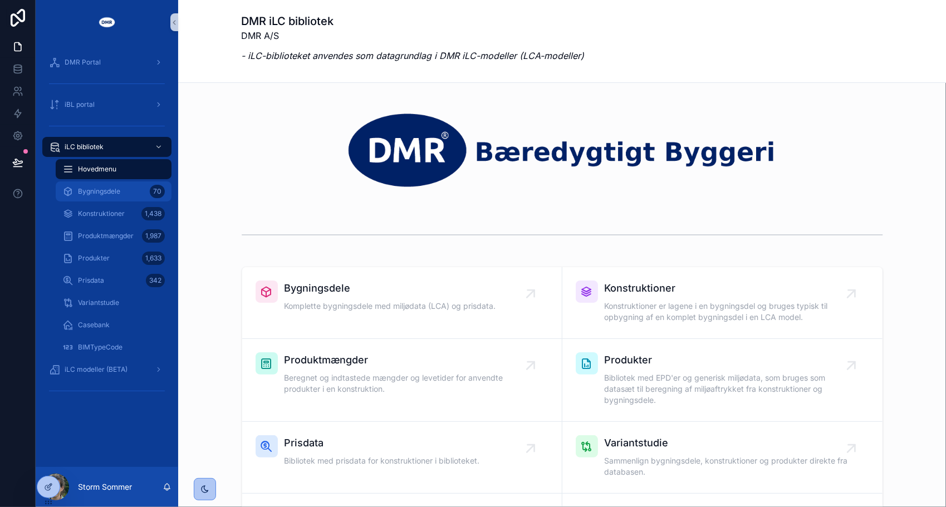
click at [126, 195] on div "Bygningsdele 70" at bounding box center [113, 192] width 102 height 18
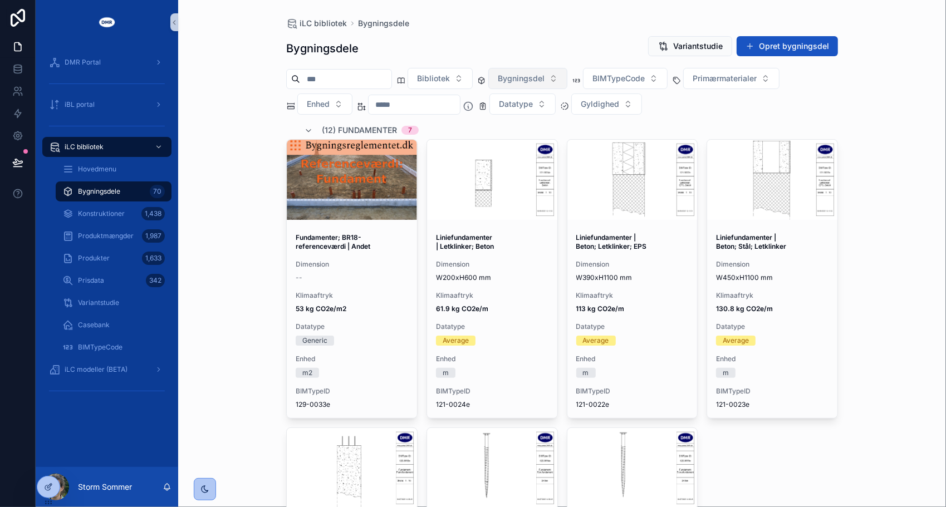
click at [508, 79] on button "Bygningsdel" at bounding box center [527, 78] width 79 height 21
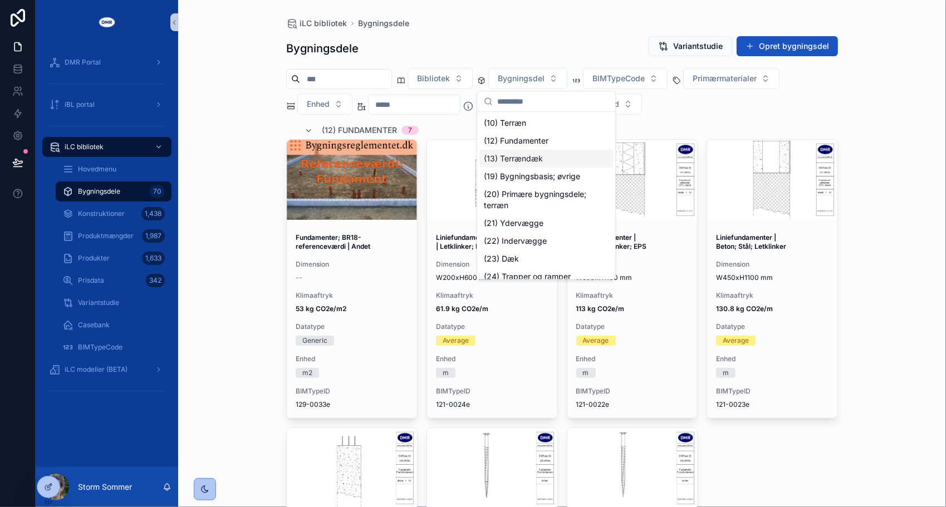
click at [538, 156] on div "(13) Terrændæk" at bounding box center [546, 159] width 134 height 18
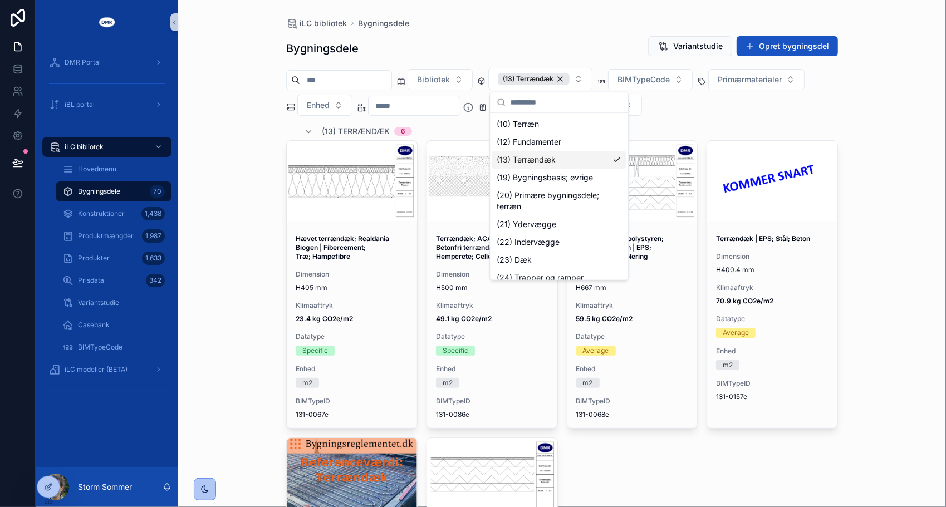
click at [891, 184] on div "iLC bibliotek Bygningsdele Bygningsdele Variantstudie Opret bygningsdel Bibliot…" at bounding box center [562, 253] width 768 height 507
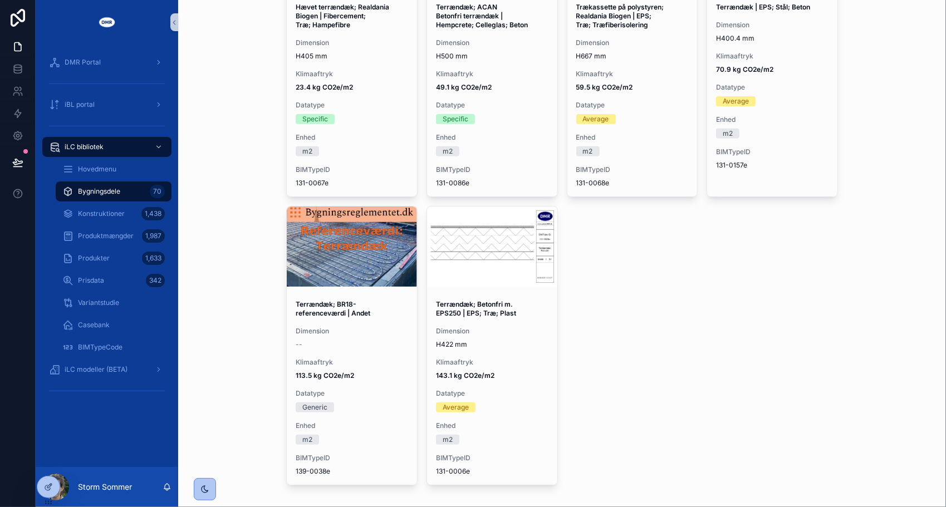
scroll to position [243, 0]
